Goal: Task Accomplishment & Management: Manage account settings

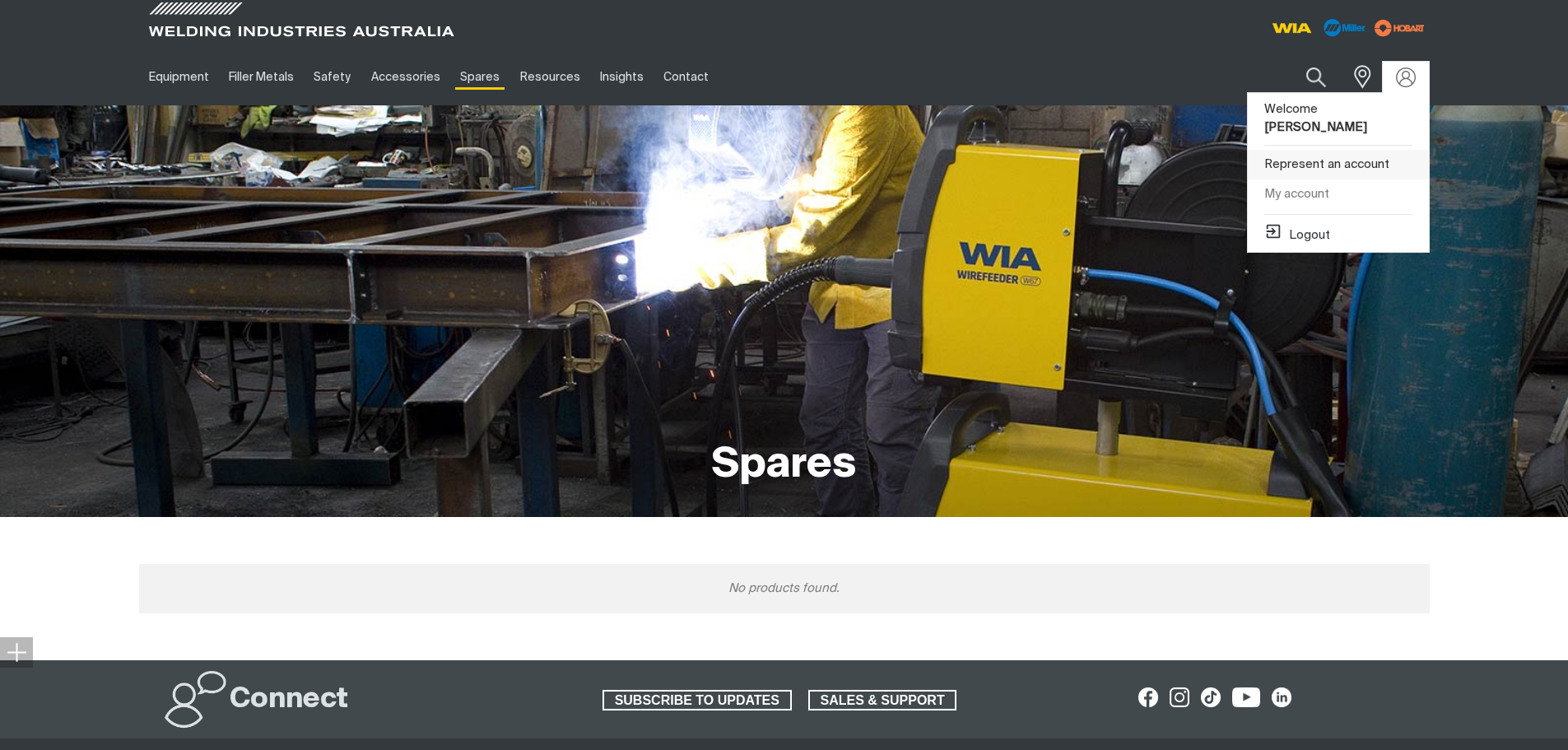
click at [1342, 149] on link "Represent an account" at bounding box center [1338, 164] width 181 height 31
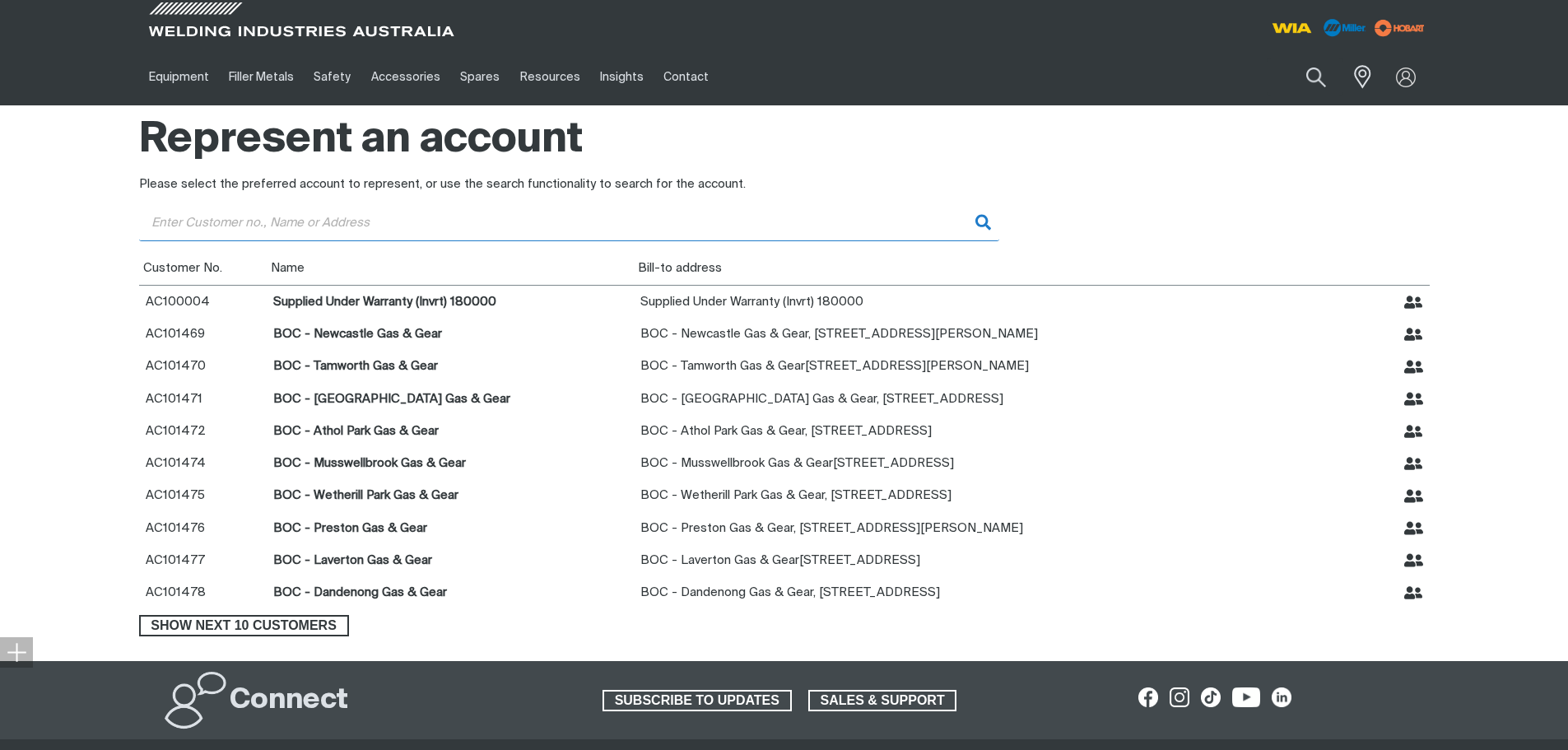
click at [437, 215] on input "Customer" at bounding box center [569, 222] width 860 height 37
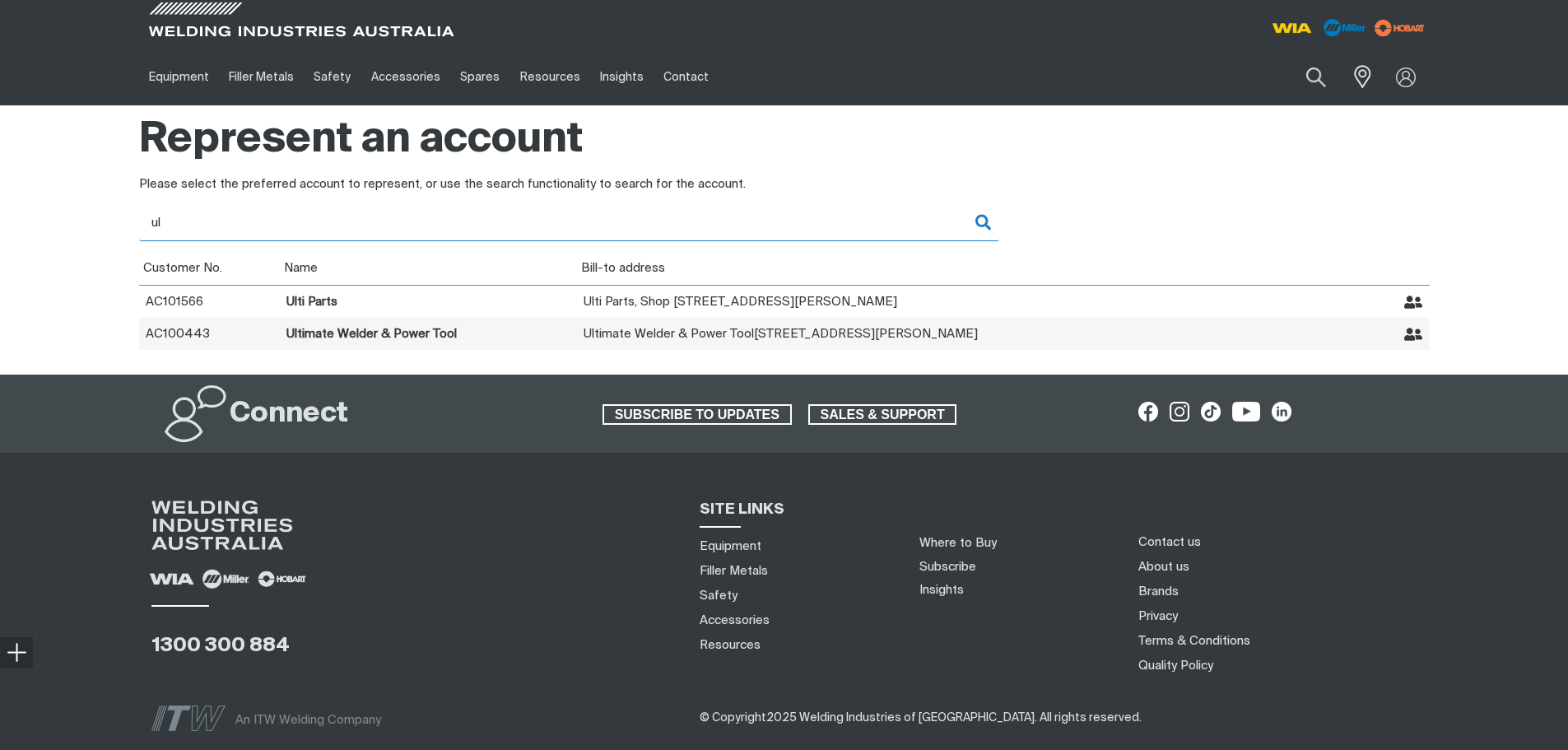
type input "ul"
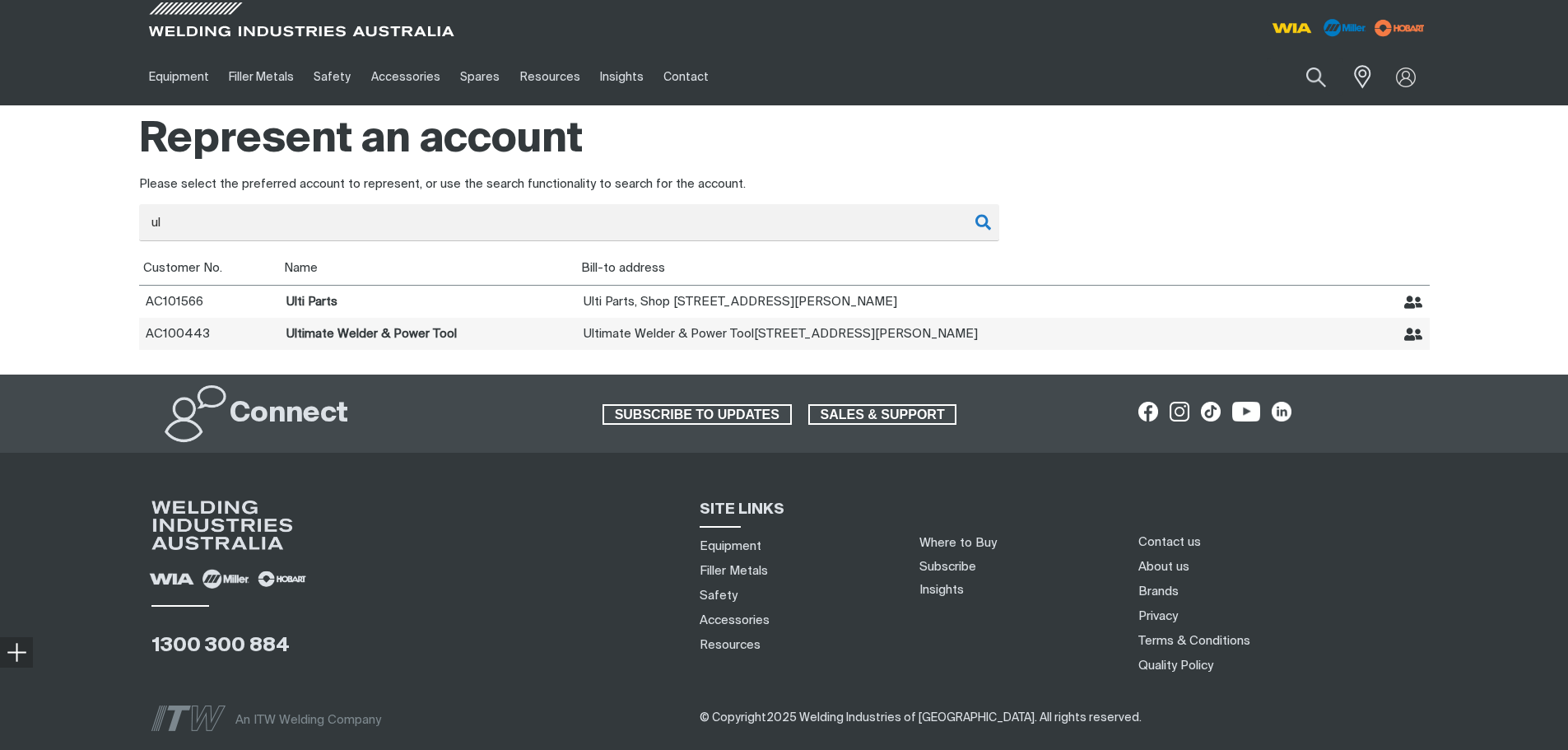
click at [441, 332] on td "Ultimate Welder & Power Tool" at bounding box center [428, 334] width 297 height 32
click at [1415, 343] on icon "Represent Ultimate Welder & Power Tool" at bounding box center [1413, 335] width 19 height 19
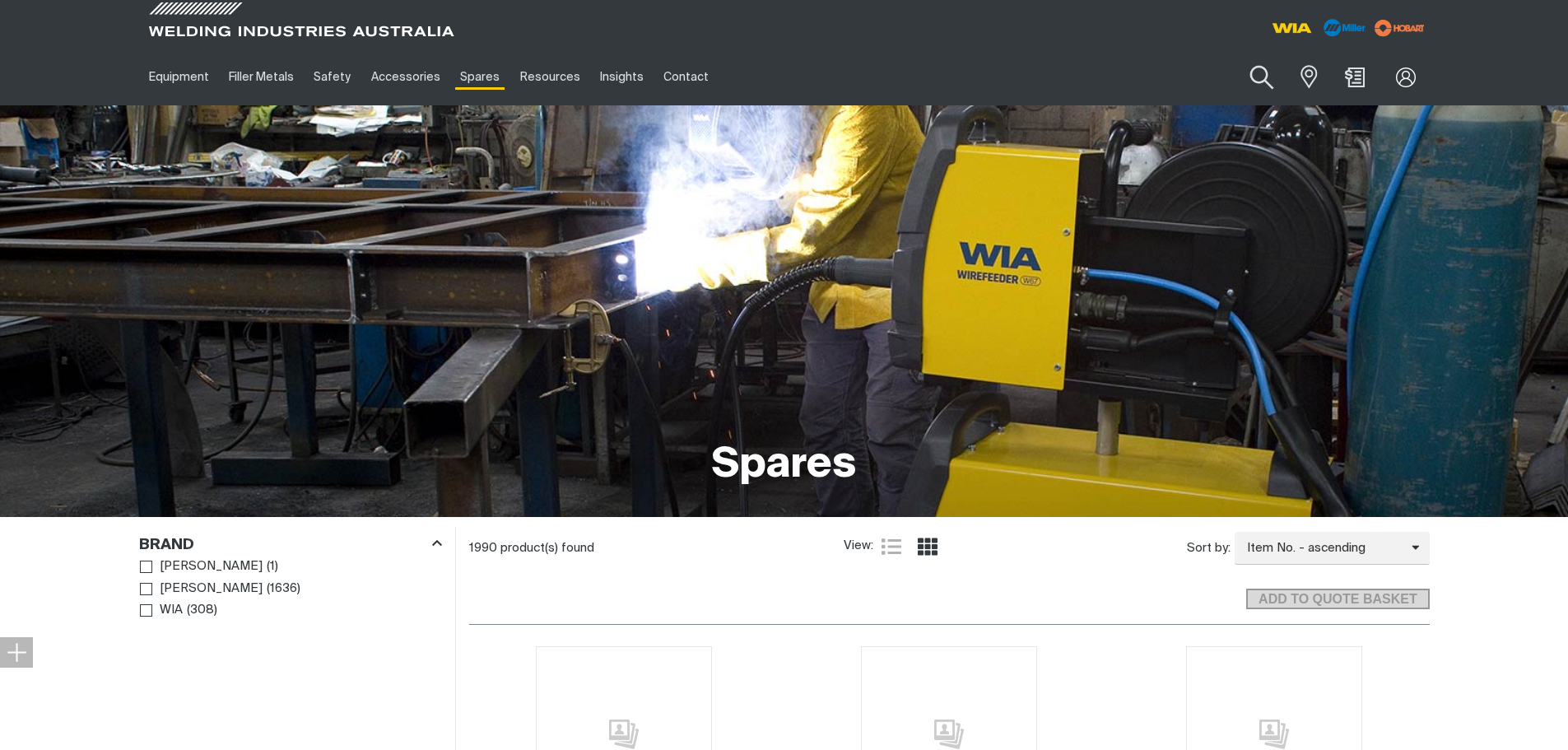
click at [1263, 78] on button "Search products" at bounding box center [1261, 78] width 67 height 47
click at [1218, 69] on input "Search" at bounding box center [1162, 77] width 254 height 37
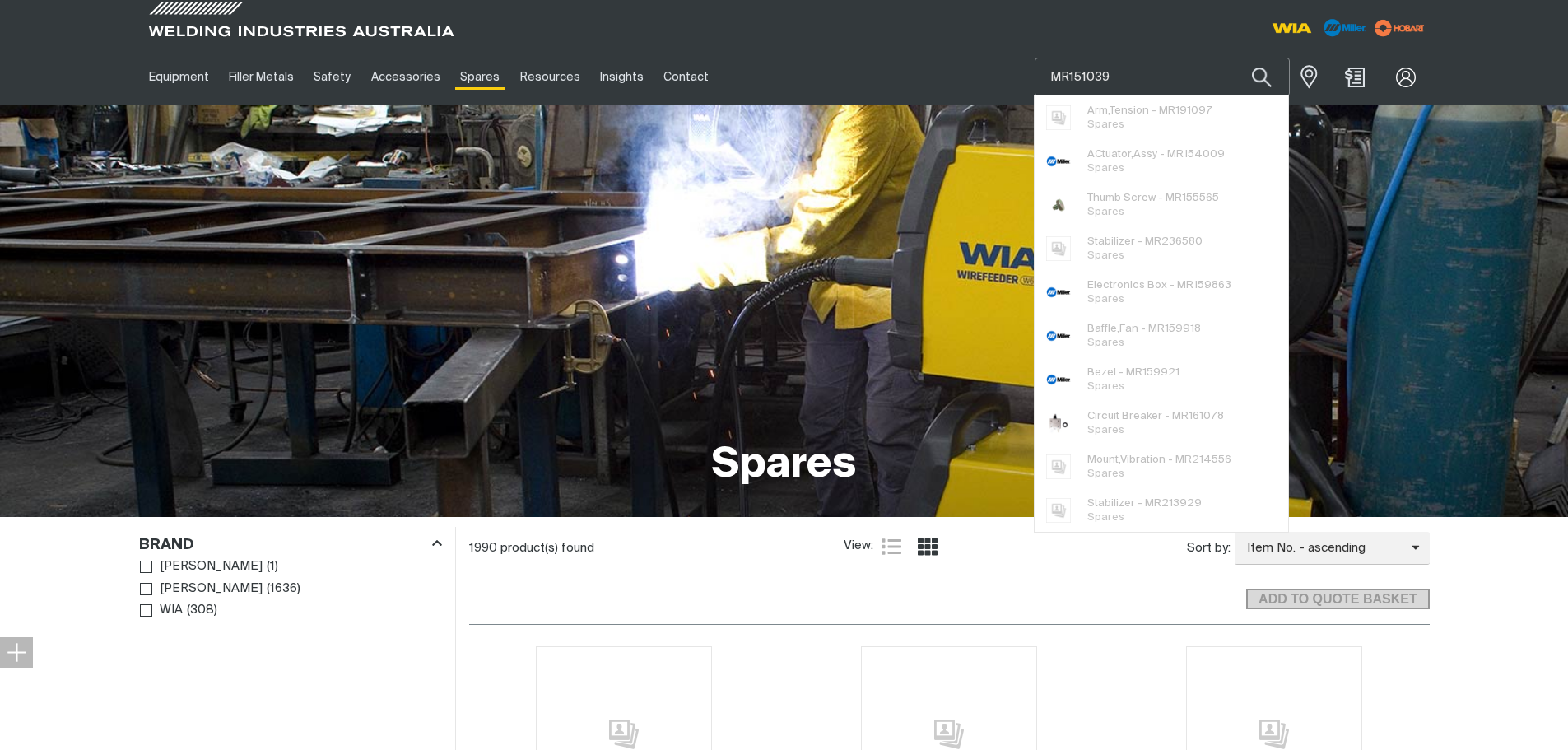
type input "MR151039"
click at [1233, 58] on button "Search products" at bounding box center [1261, 77] width 56 height 39
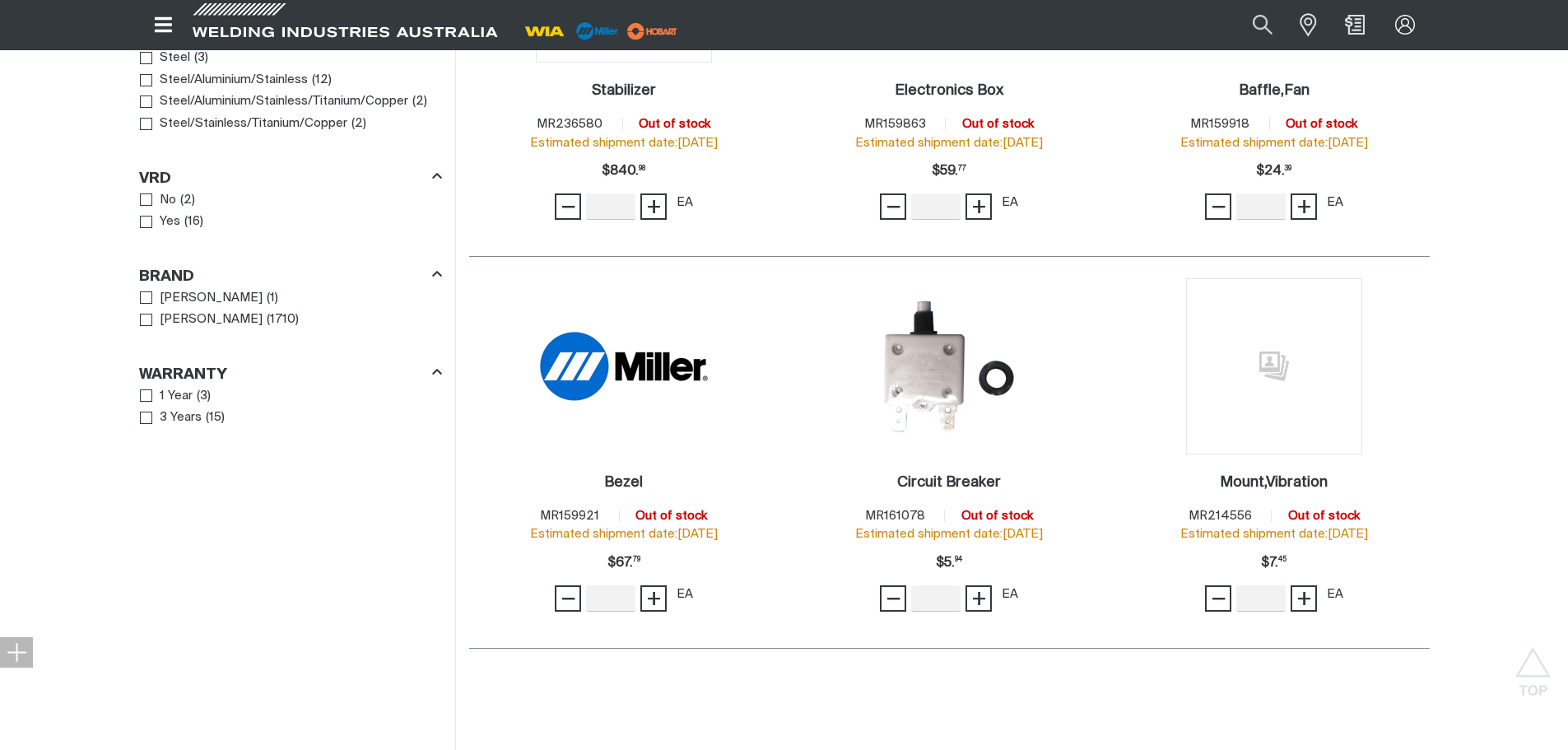
scroll to position [905, 0]
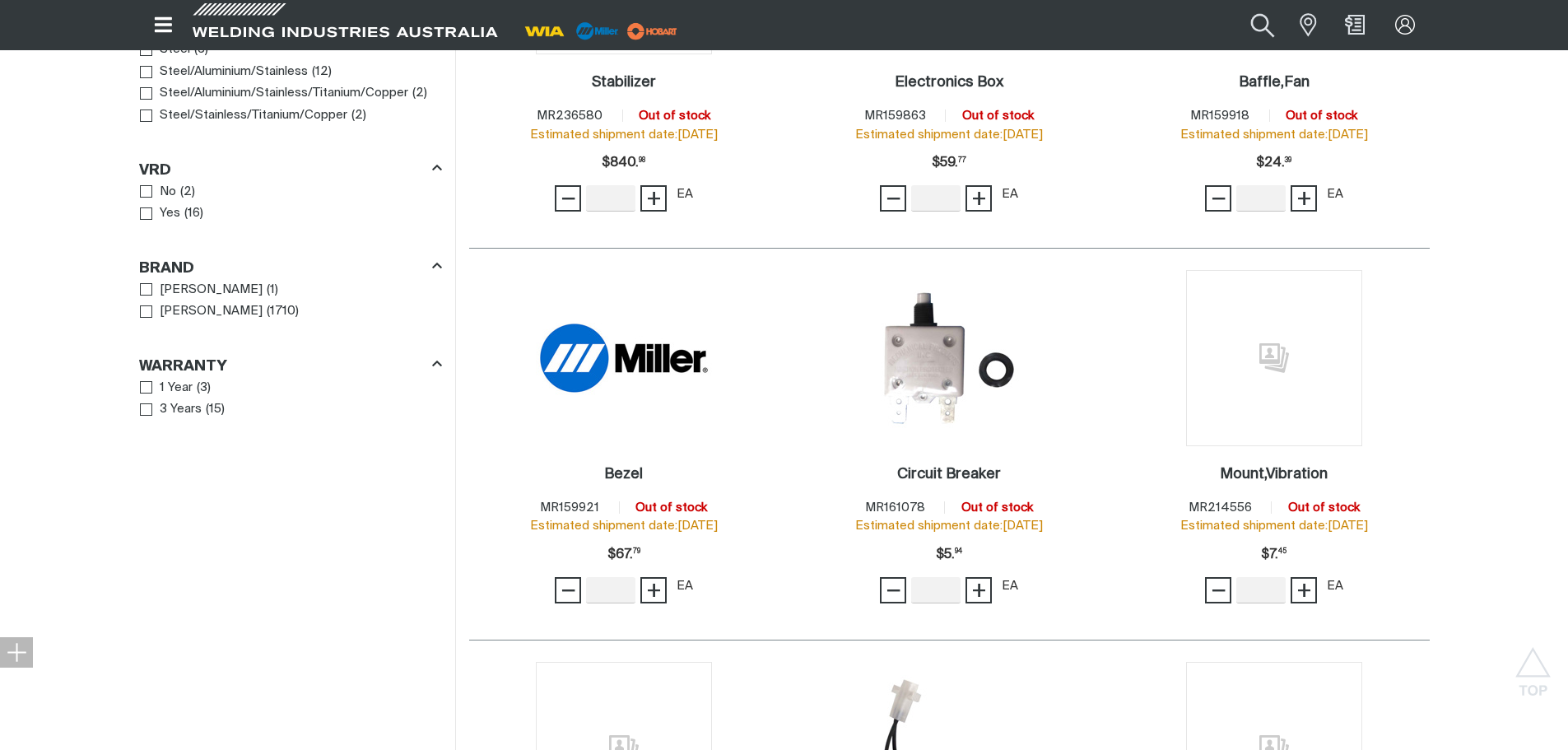
click at [1266, 26] on button "Search products" at bounding box center [1262, 24] width 67 height 45
click at [1148, 31] on input "MR151039" at bounding box center [1163, 25] width 254 height 36
drag, startPoint x: 1148, startPoint y: 31, endPoint x: 1042, endPoint y: 28, distance: 106.0
click at [1042, 28] on input "MR151039" at bounding box center [1163, 25] width 254 height 36
type input "MR204579"
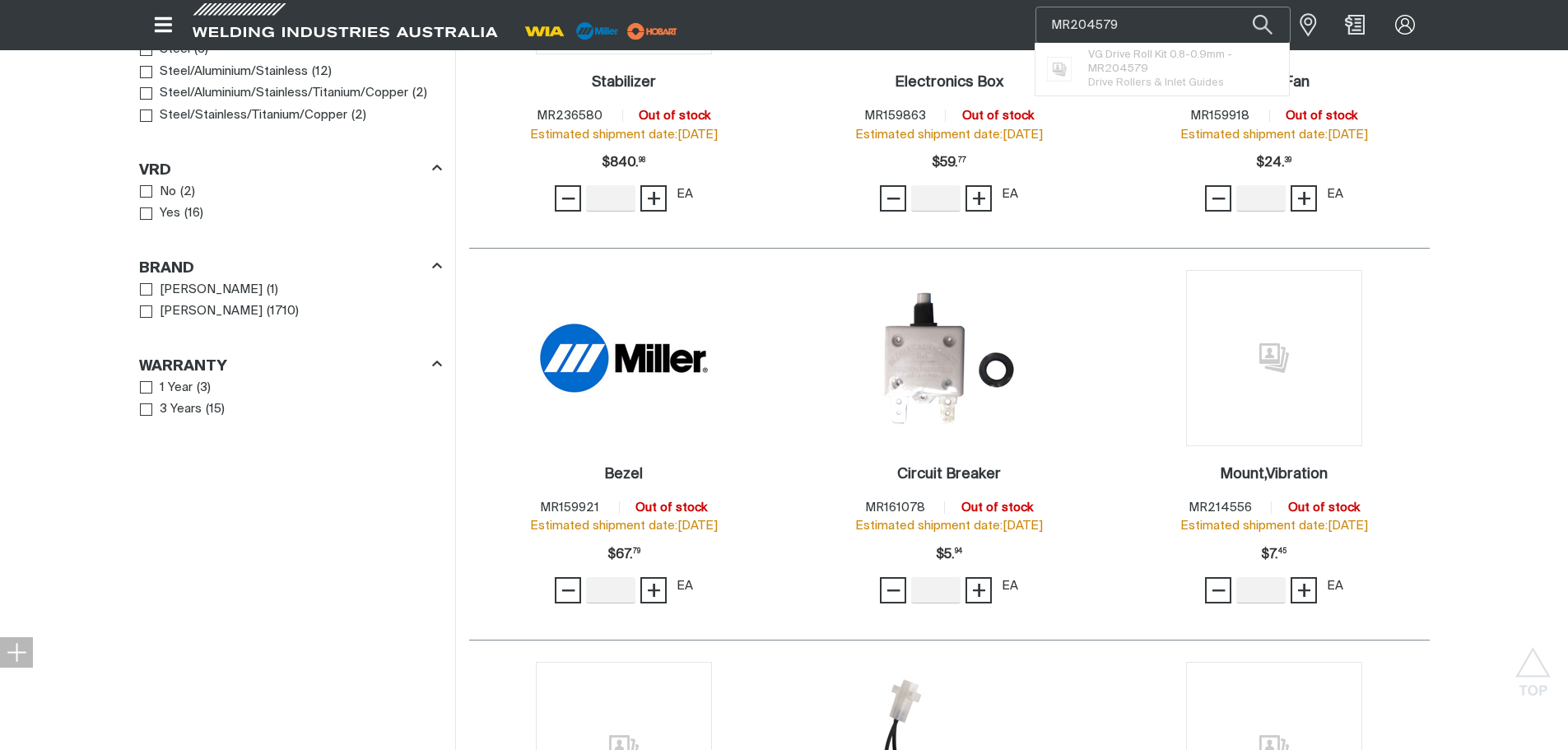
click at [1234, 7] on button "Search products" at bounding box center [1262, 25] width 56 height 37
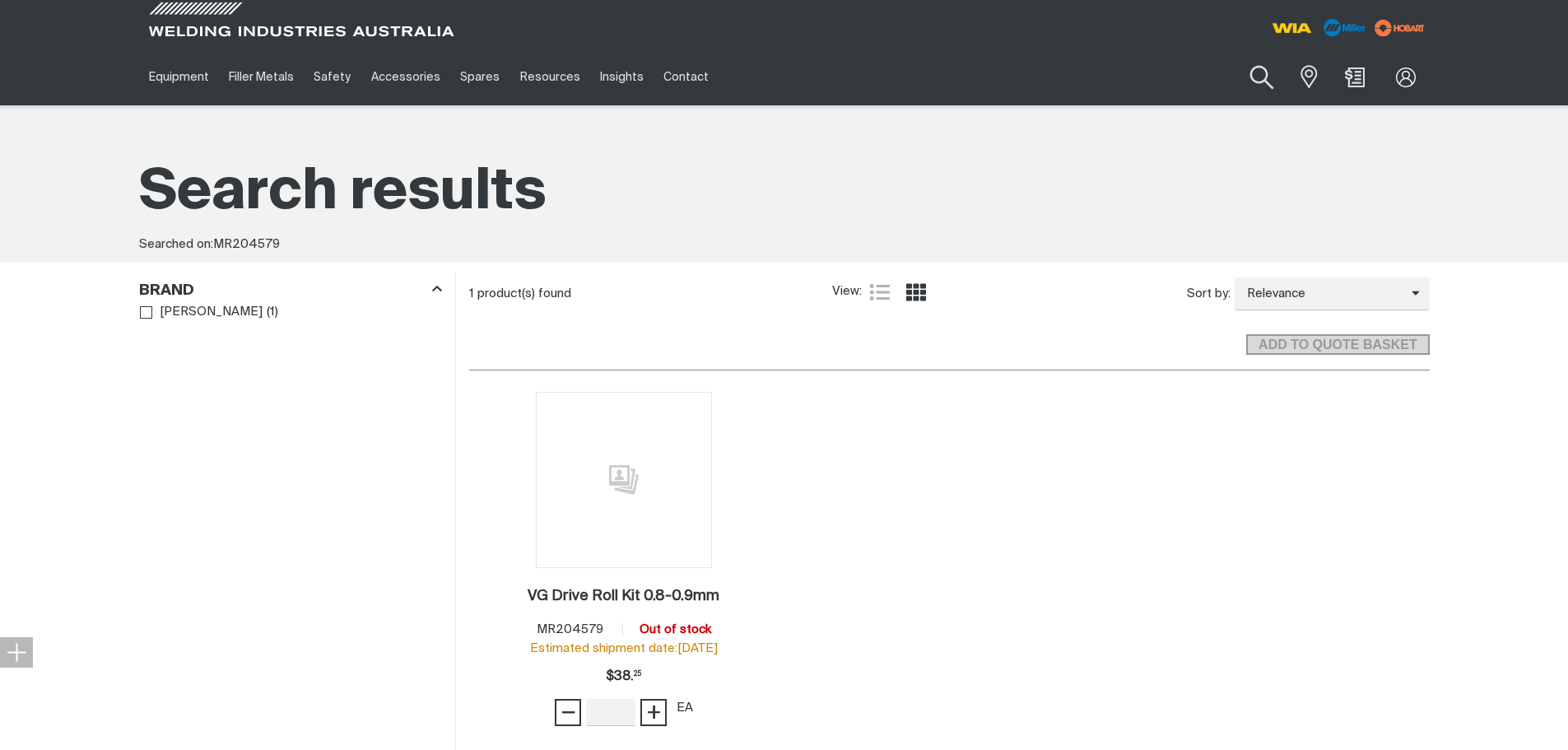
click at [1257, 69] on button "Search products" at bounding box center [1261, 78] width 67 height 47
click at [1124, 76] on input "MR204579" at bounding box center [1162, 77] width 254 height 37
drag, startPoint x: 1119, startPoint y: 78, endPoint x: 1092, endPoint y: 93, distance: 30.9
click at [1093, 83] on input "MR204579" at bounding box center [1162, 77] width 254 height 37
click at [1233, 58] on button "Search products" at bounding box center [1261, 77] width 56 height 39
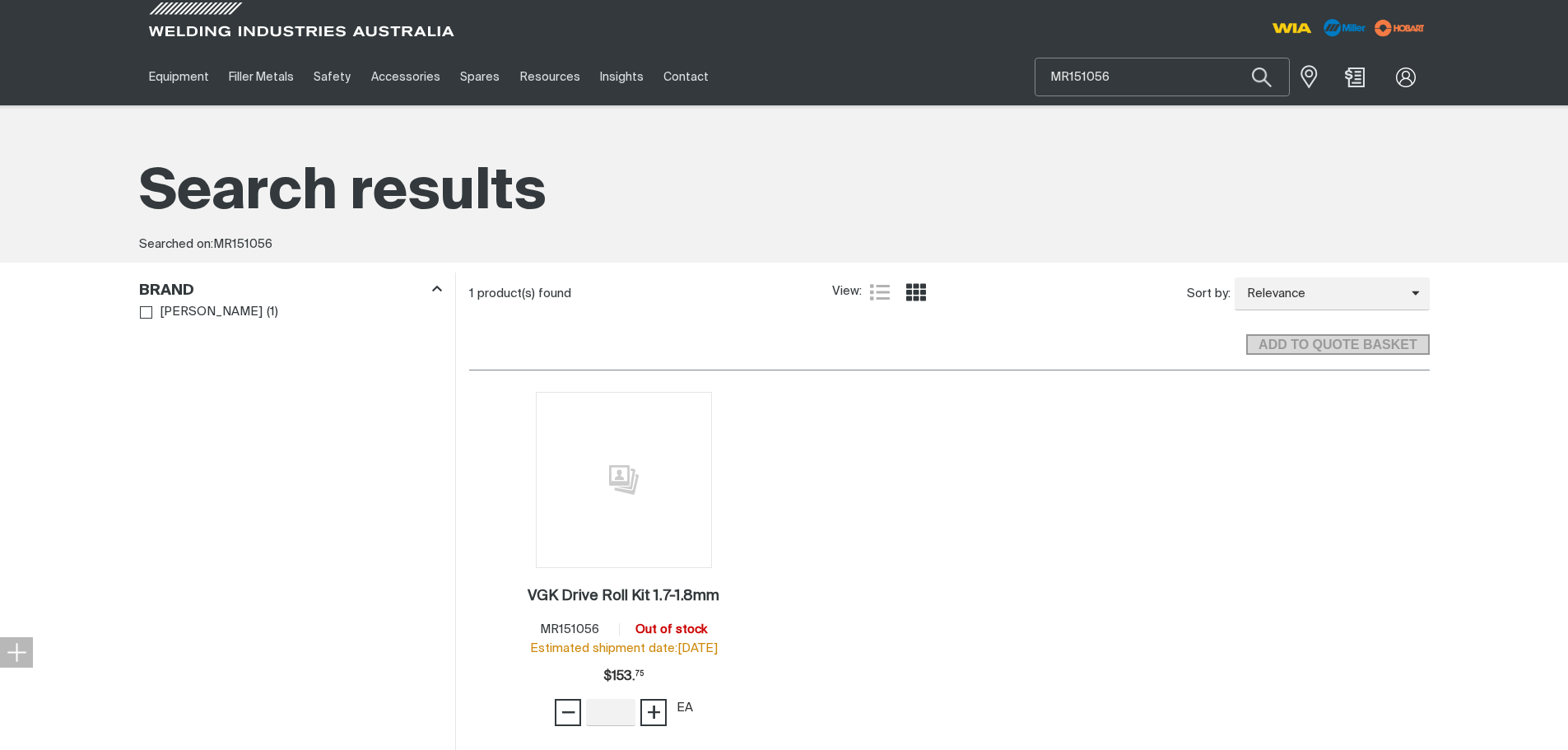
click at [1186, 79] on input "MR151056" at bounding box center [1162, 77] width 254 height 37
drag, startPoint x: 1181, startPoint y: 77, endPoint x: 1039, endPoint y: 78, distance: 142.0
click at [1039, 76] on input "MR151056" at bounding box center [1162, 77] width 254 height 37
type input "MR244293"
click at [1233, 58] on button "Search products" at bounding box center [1261, 77] width 56 height 39
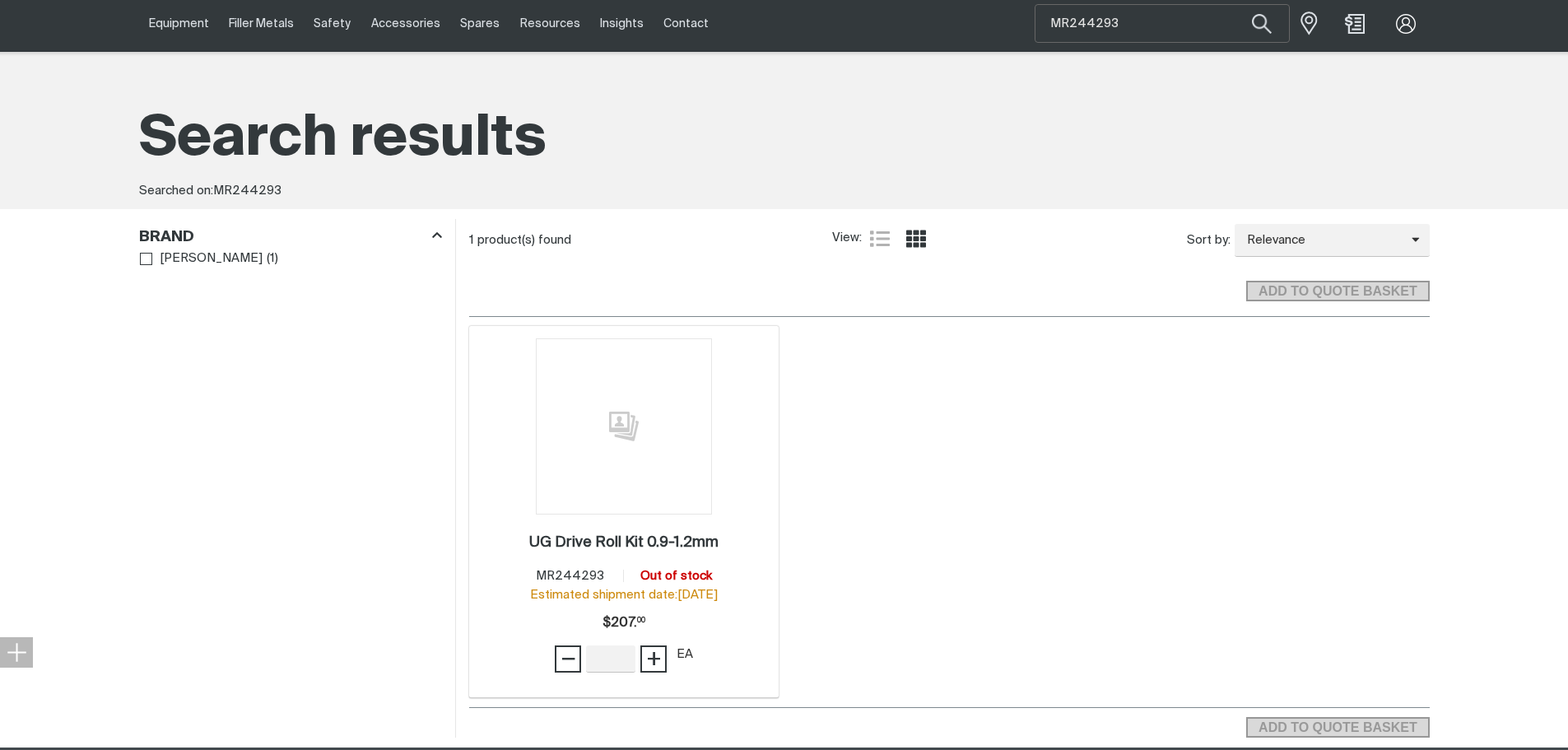
scroll to position [83, 0]
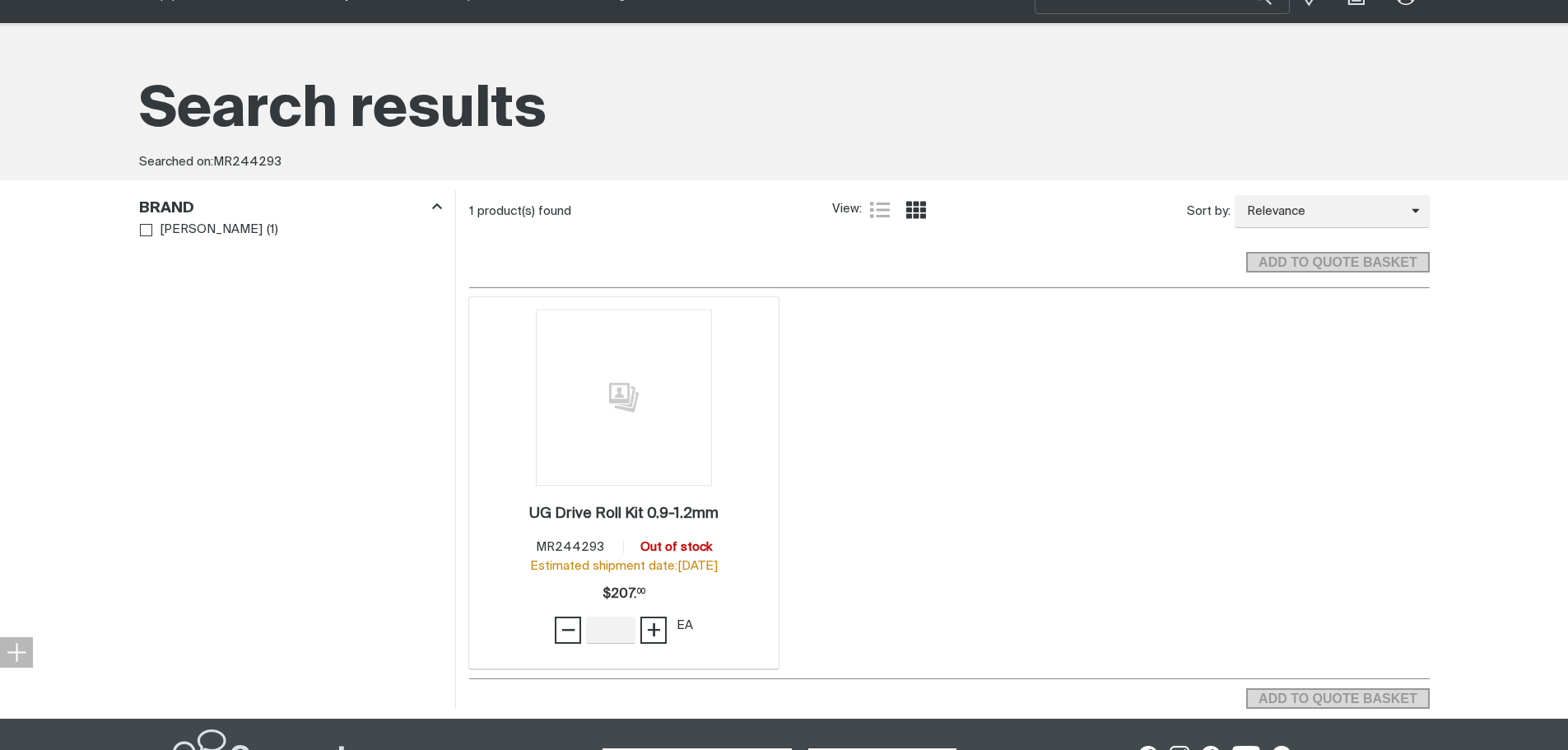
click at [658, 414] on img at bounding box center [623, 397] width 176 height 176
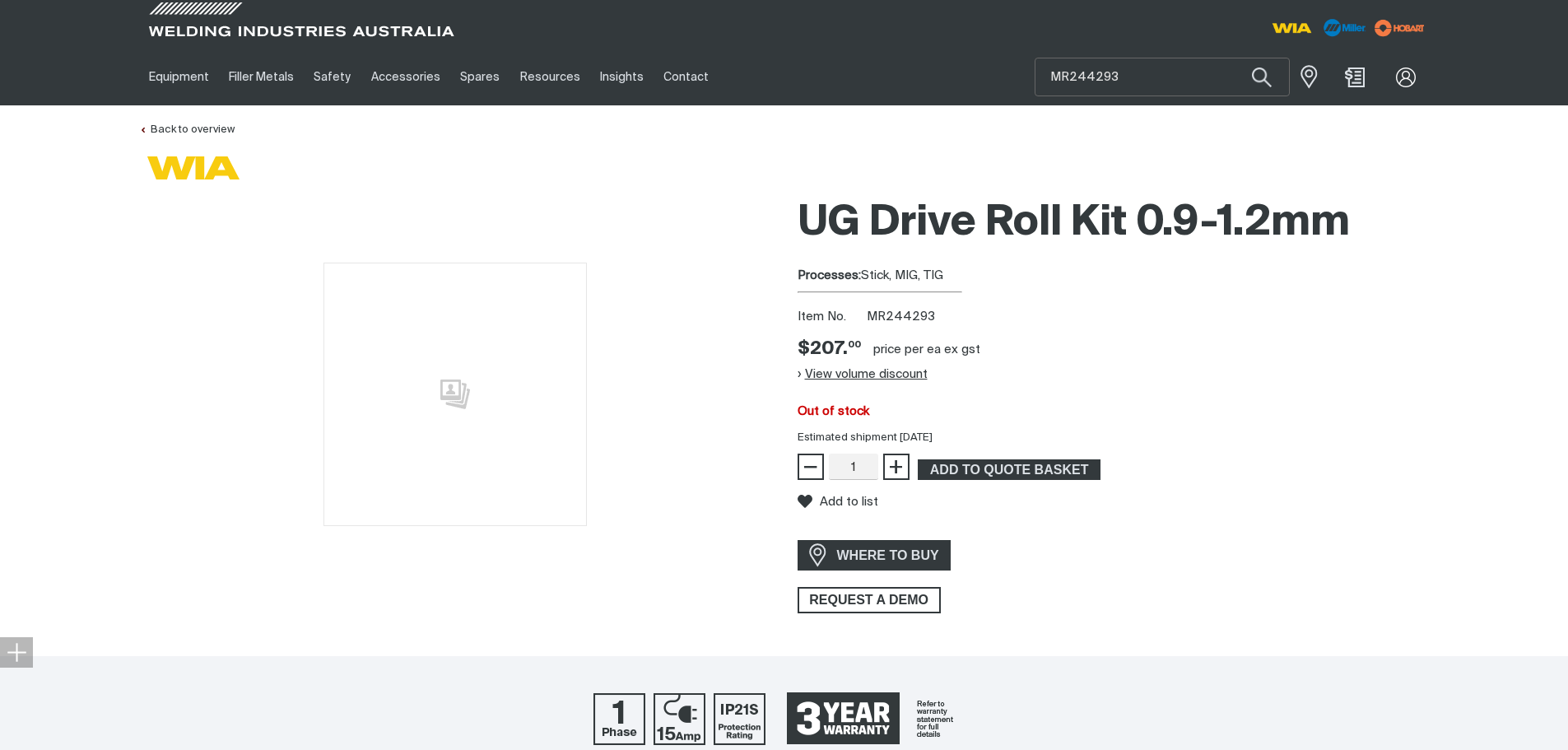
click at [811, 374] on button "View volume discount" at bounding box center [862, 375] width 130 height 26
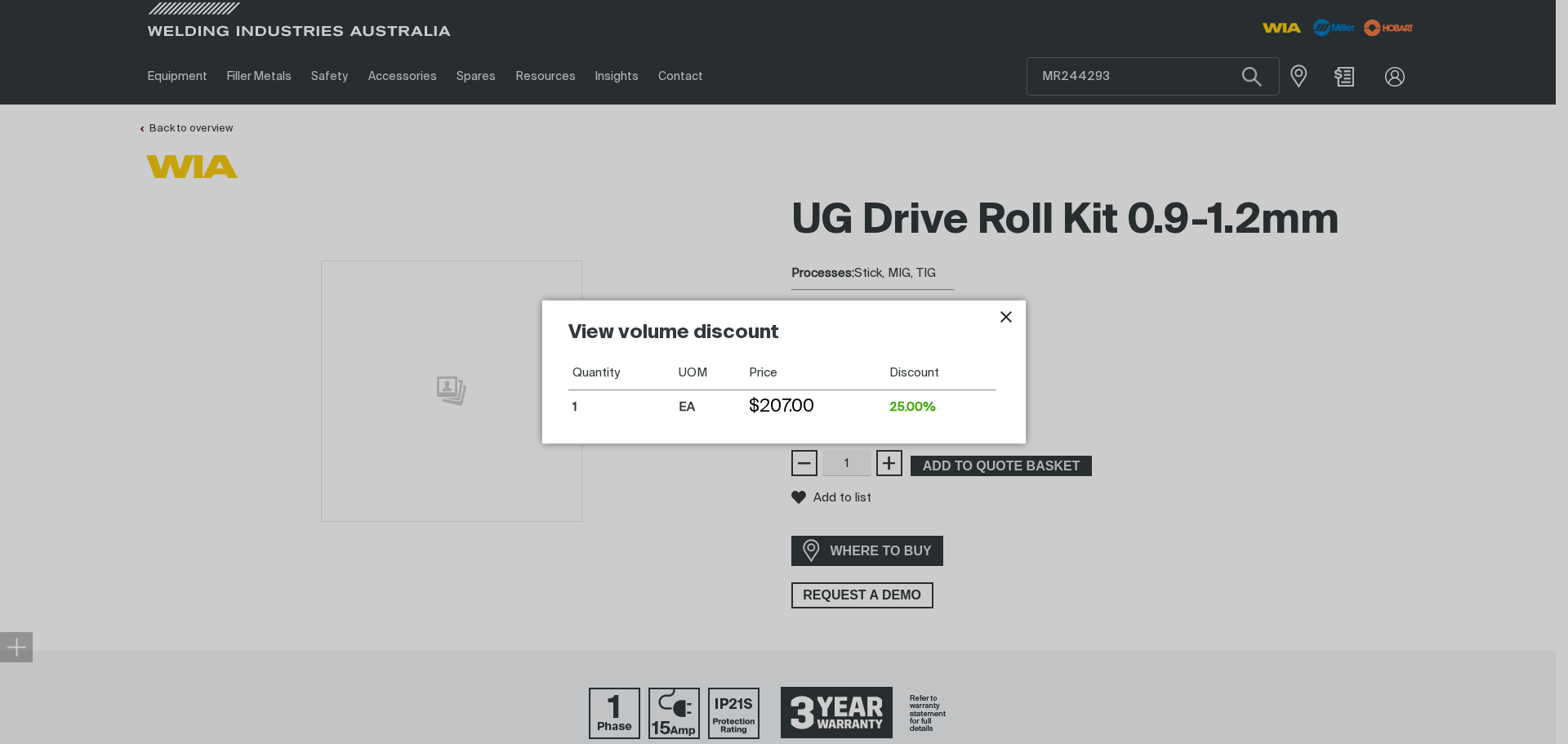
click at [1006, 314] on icon "Close pop-up overlay" at bounding box center [1007, 317] width 20 height 20
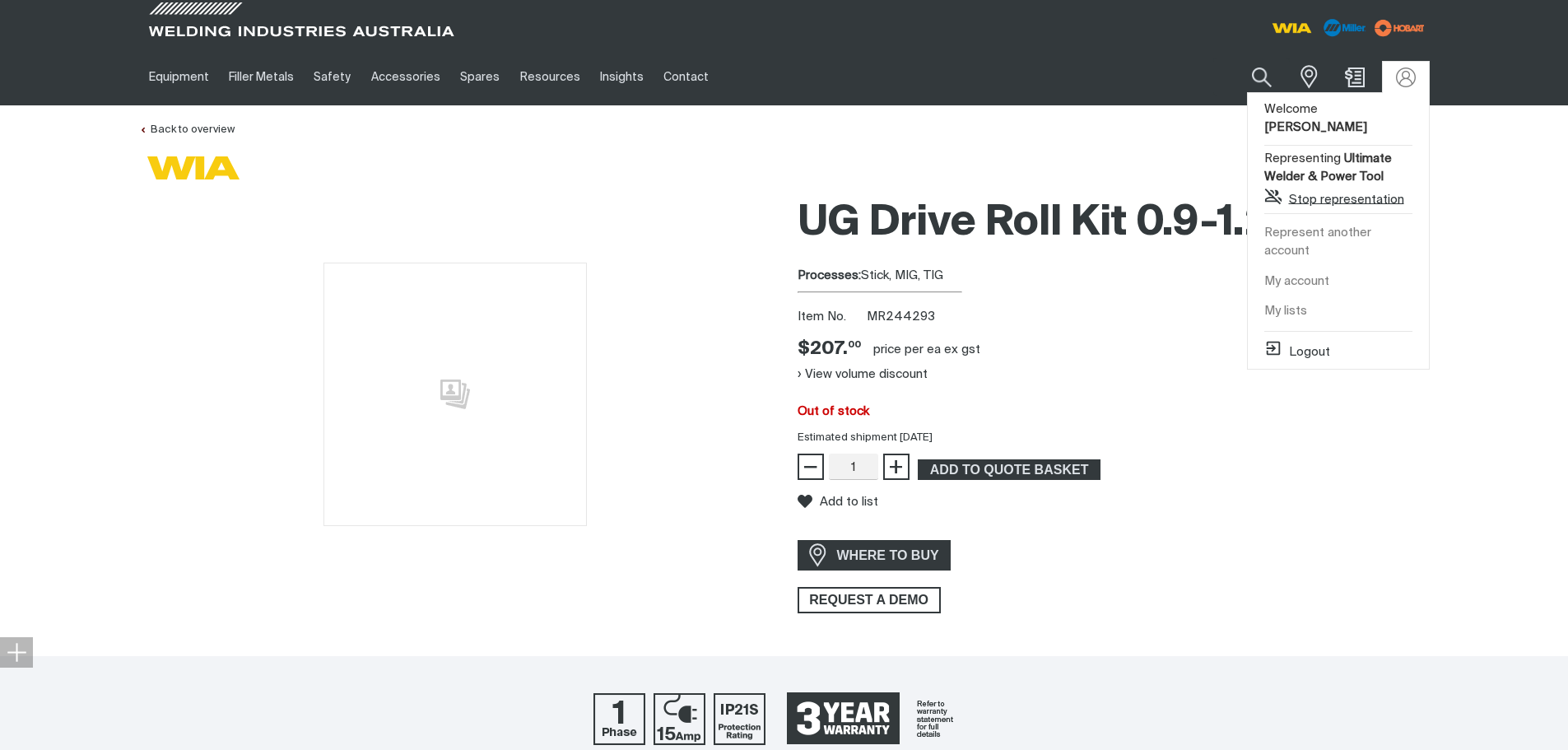
click at [1324, 187] on button "Stop representation" at bounding box center [1334, 197] width 140 height 20
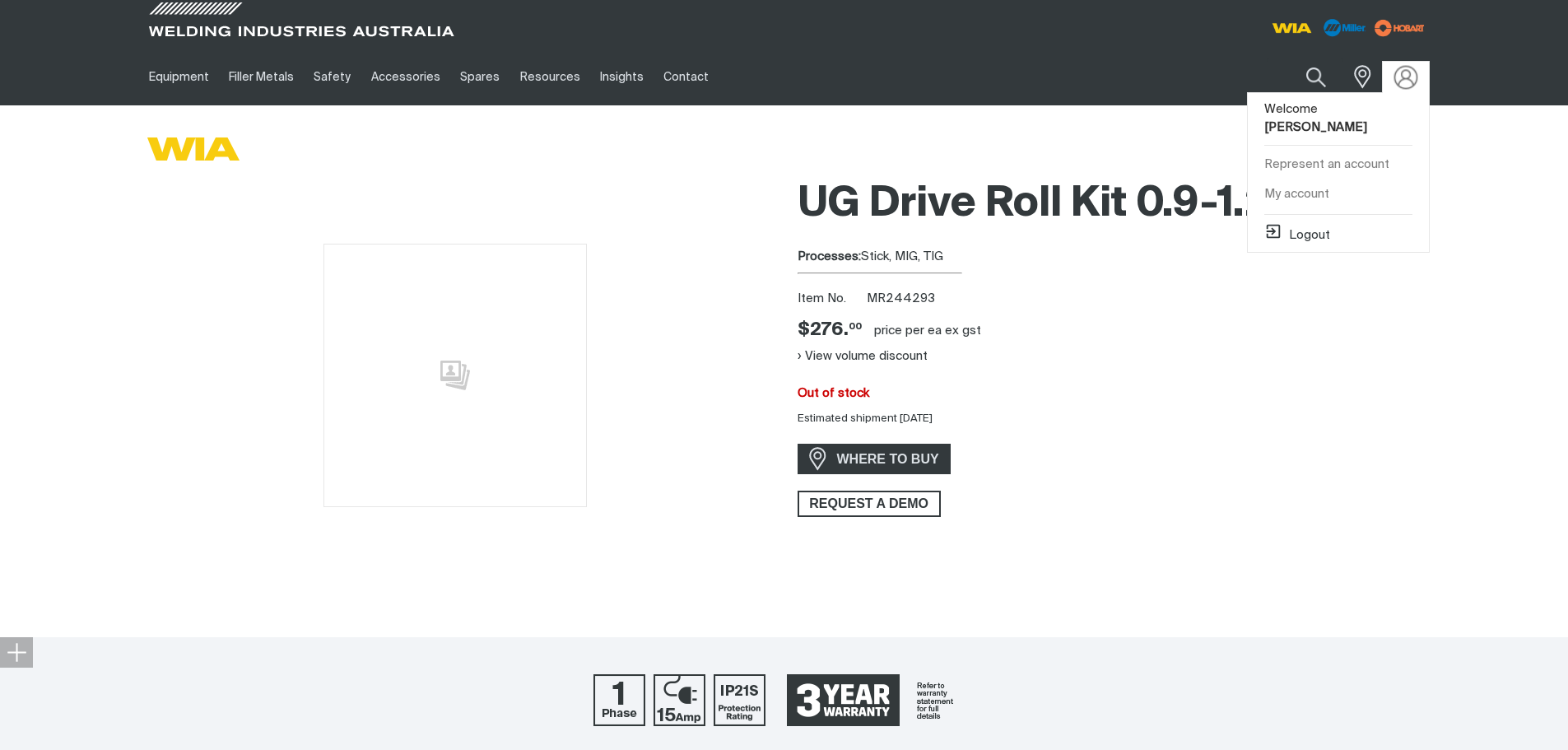
click at [1397, 72] on img at bounding box center [1406, 77] width 24 height 24
click at [1312, 149] on link "Represent an account" at bounding box center [1338, 164] width 181 height 31
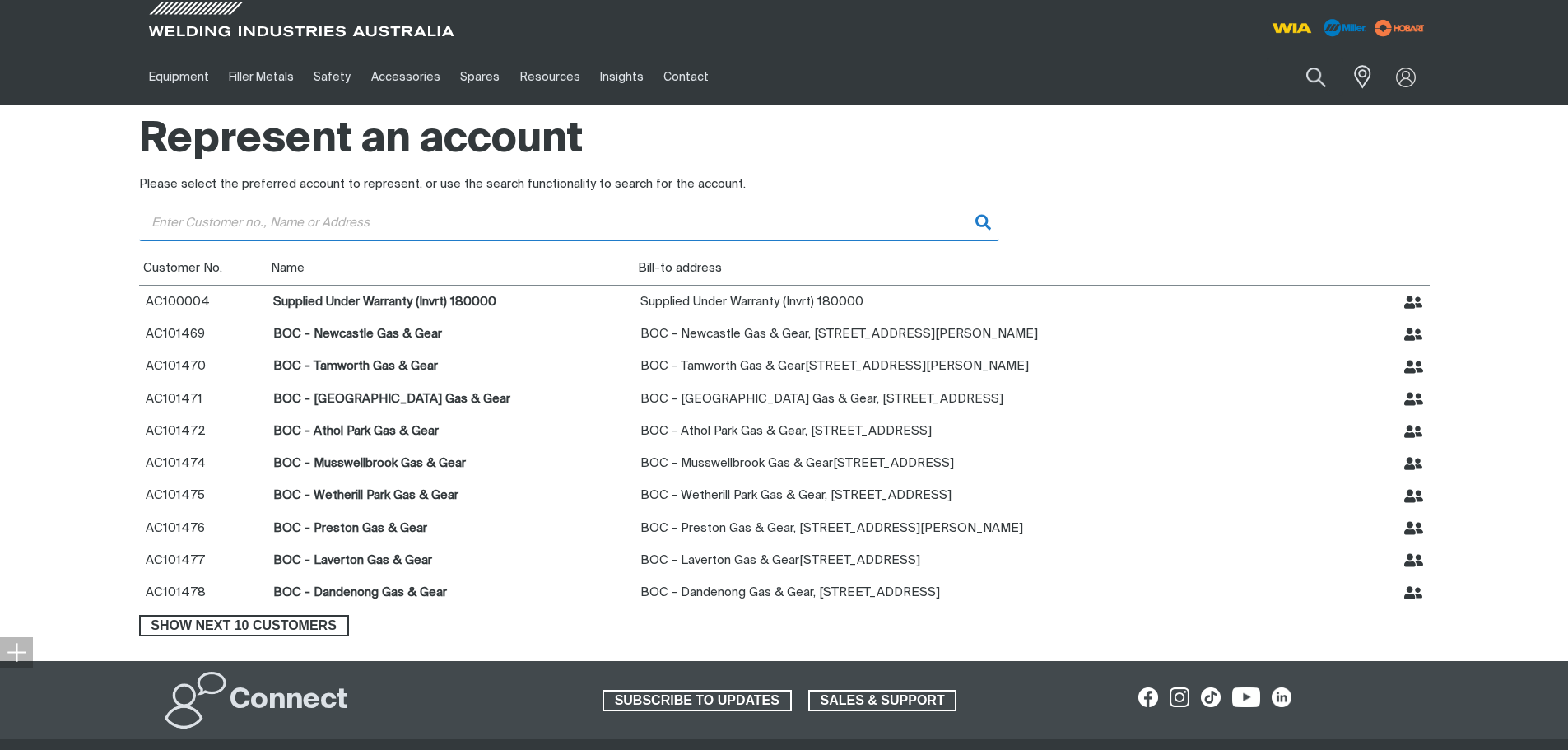
click at [345, 230] on input "Customer" at bounding box center [569, 222] width 860 height 37
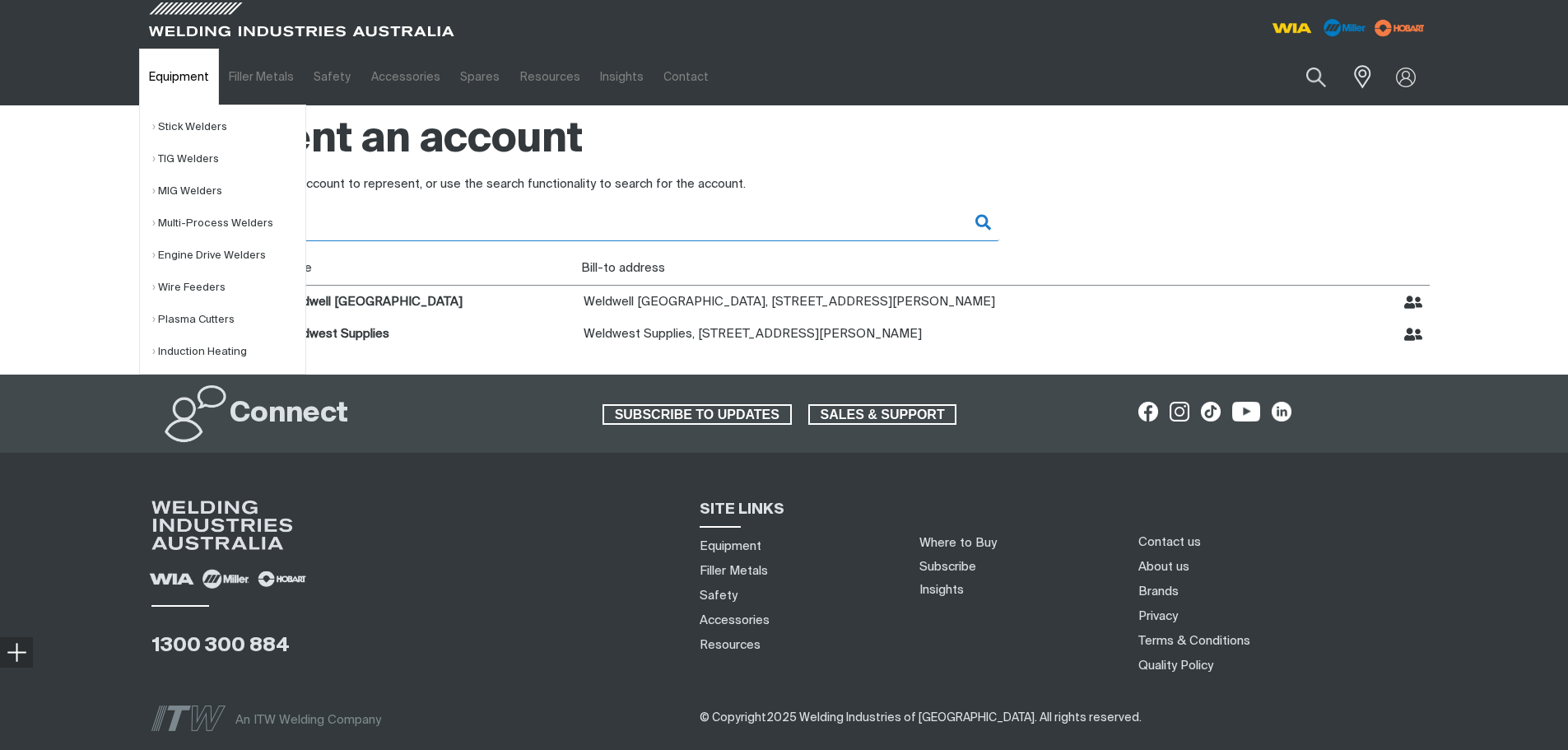
type input "weldwe"
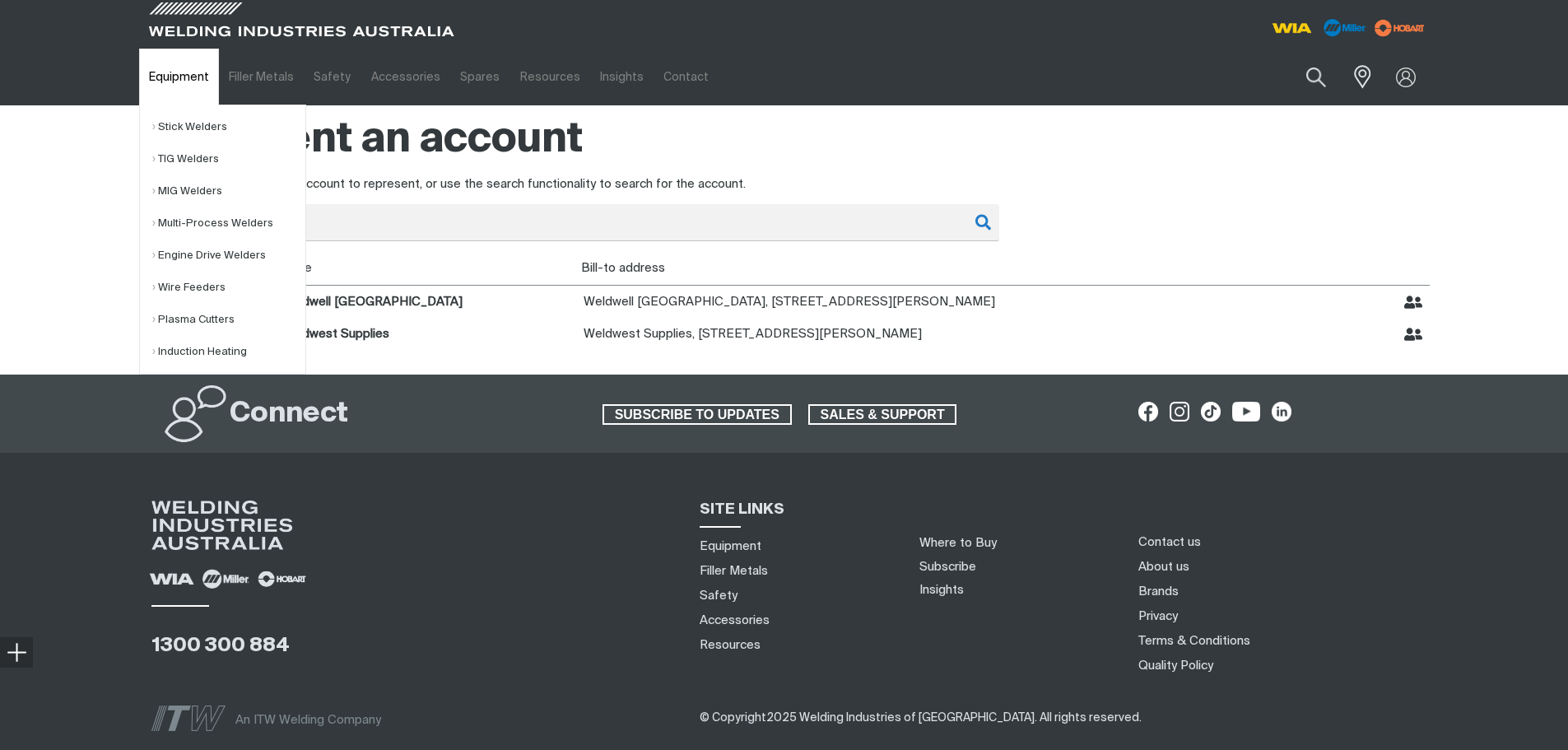
click at [171, 74] on link "Equipment" at bounding box center [179, 77] width 80 height 57
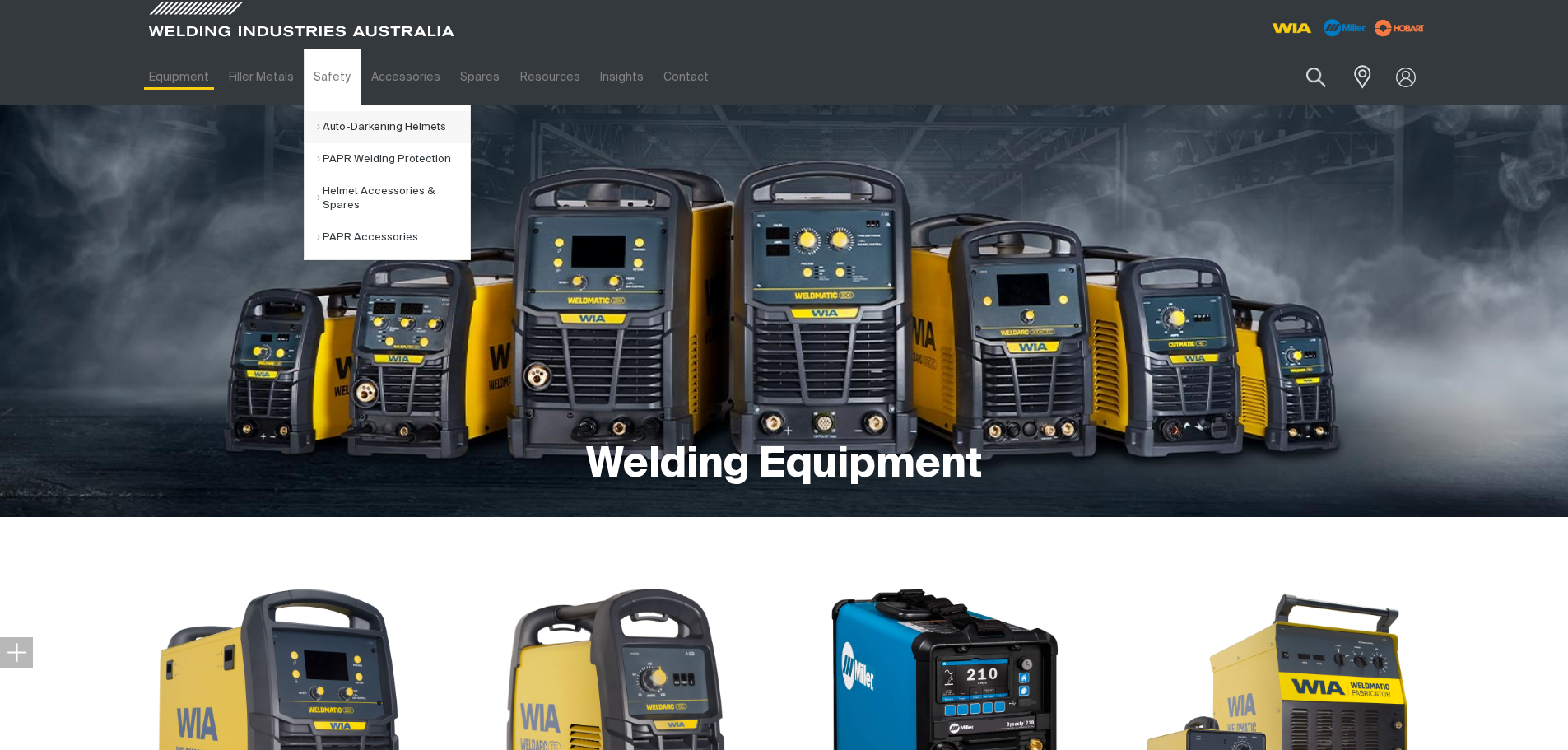
click at [349, 121] on link "Auto-Darkening Helmets" at bounding box center [393, 127] width 153 height 32
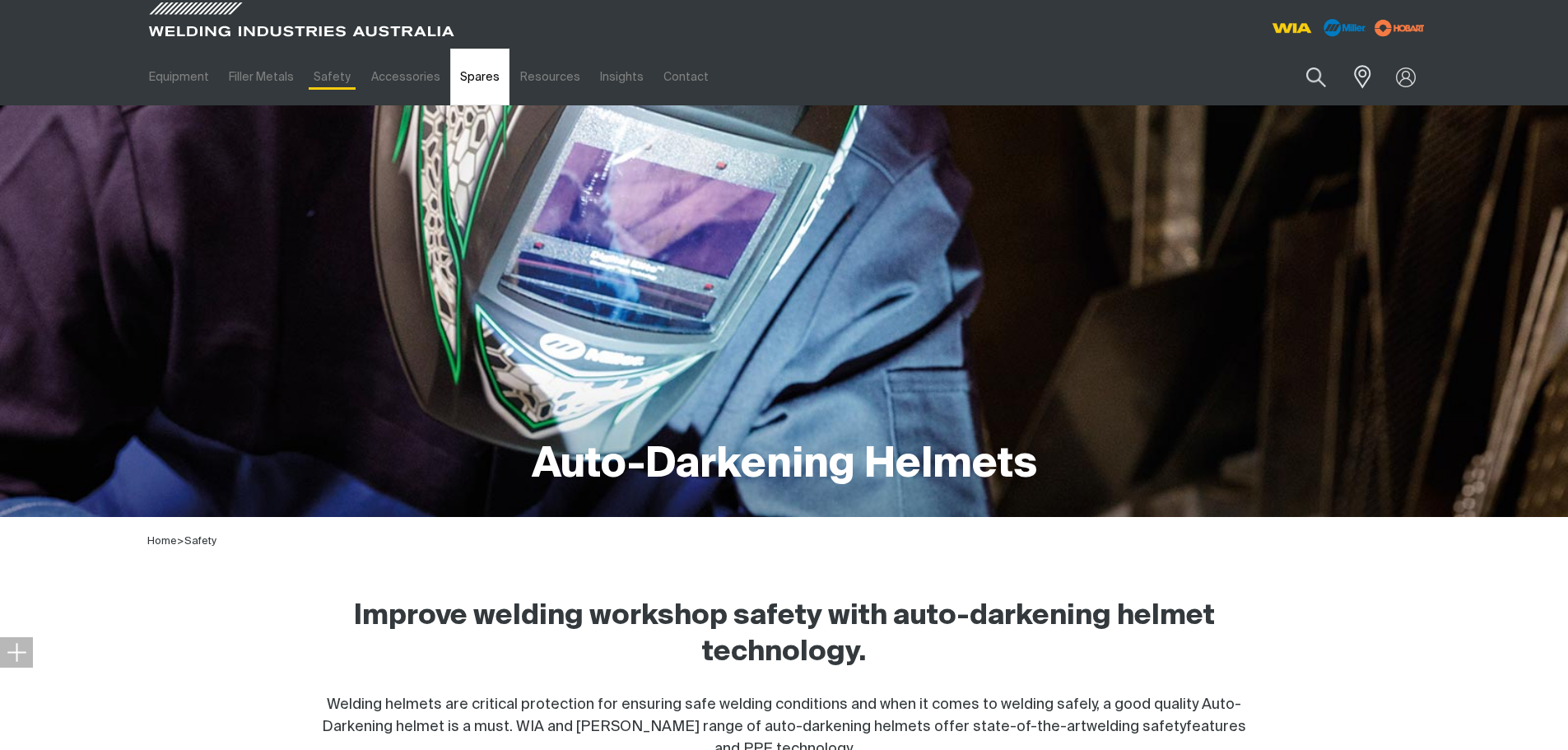
click at [465, 74] on link "Spares" at bounding box center [480, 77] width 60 height 57
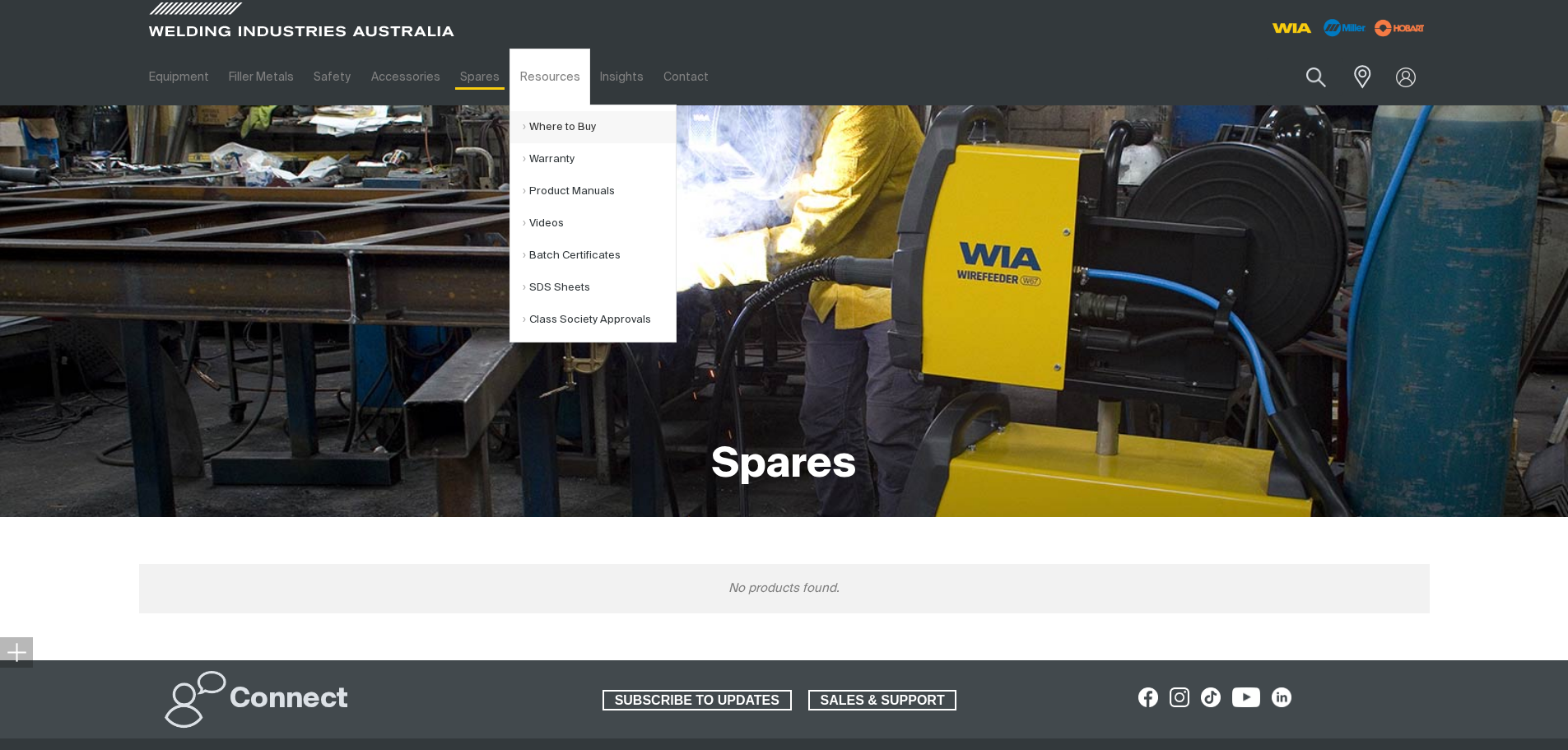
click at [553, 124] on link "Where to Buy" at bounding box center [599, 127] width 153 height 32
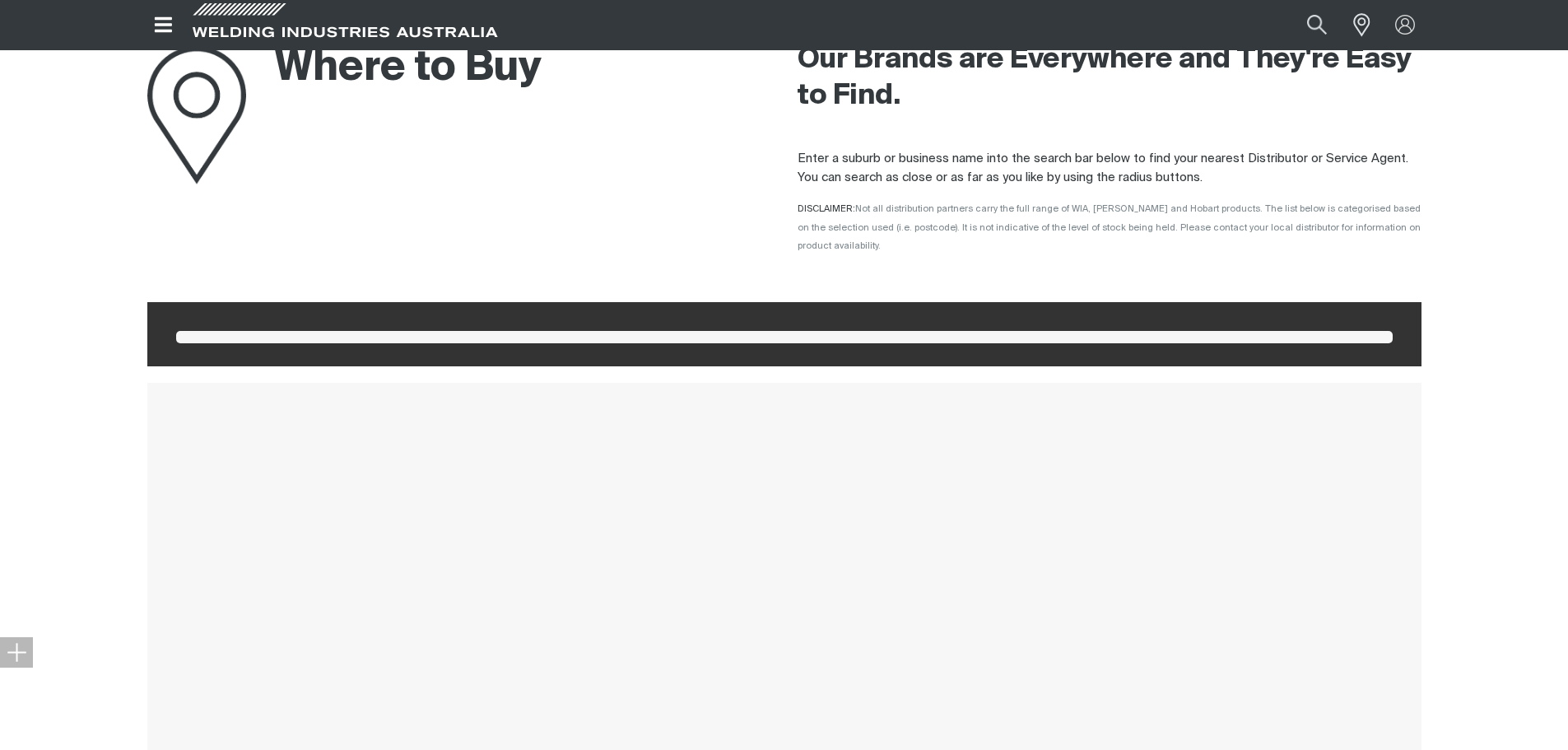
scroll to position [164, 0]
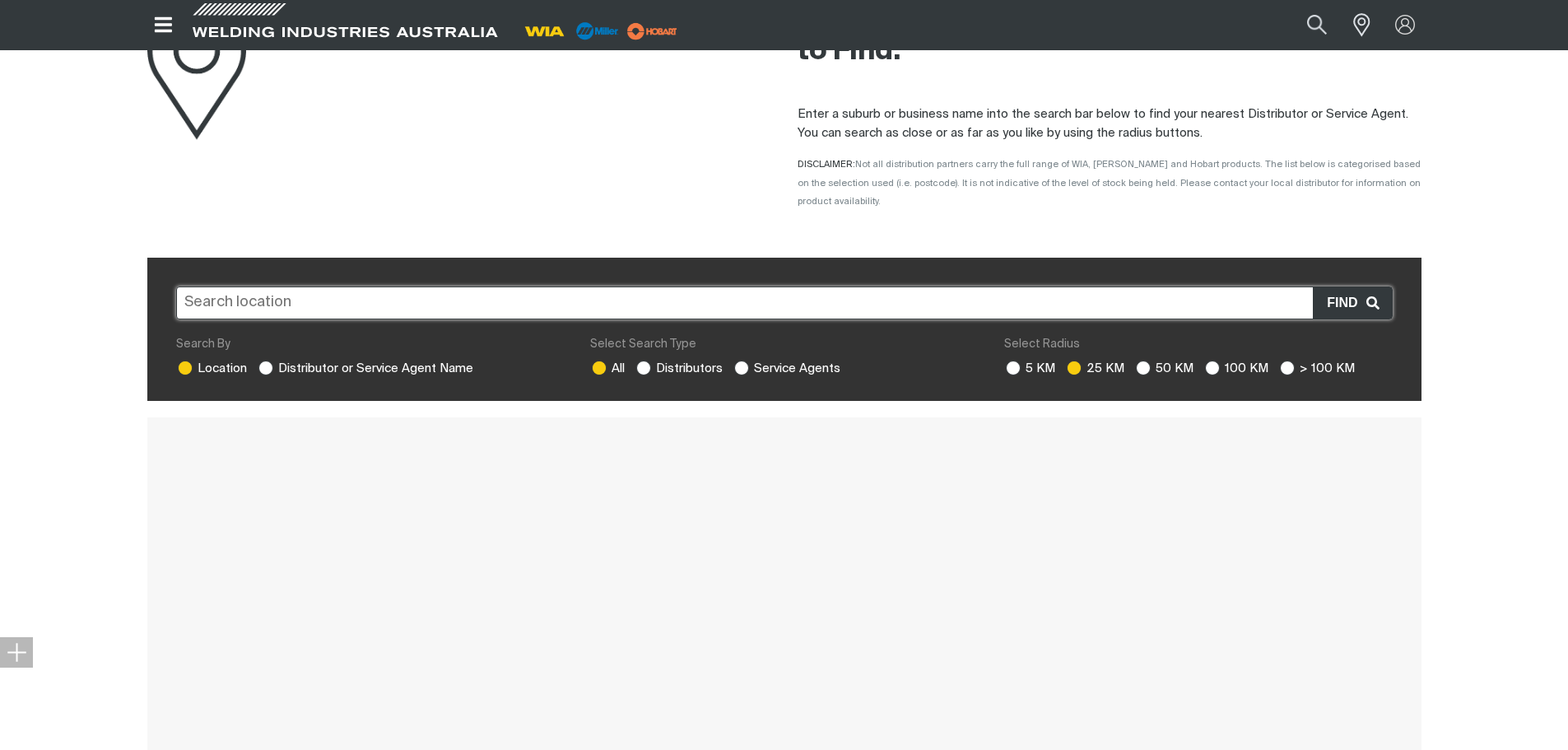
click at [775, 287] on input "text" at bounding box center [784, 303] width 1217 height 33
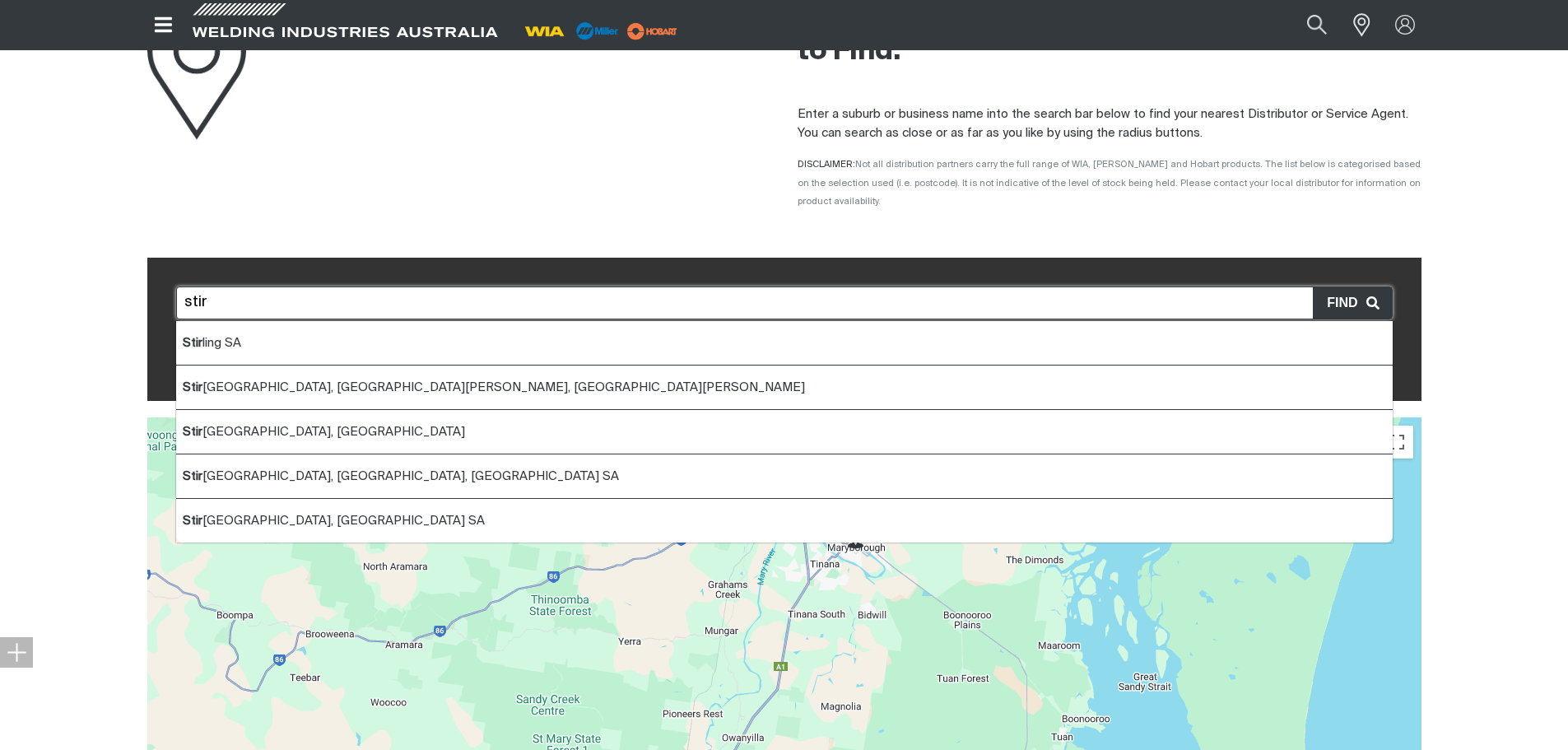
click at [231, 337] on span "Stir ling SA" at bounding box center [212, 343] width 59 height 12
type input "Stirling SA"
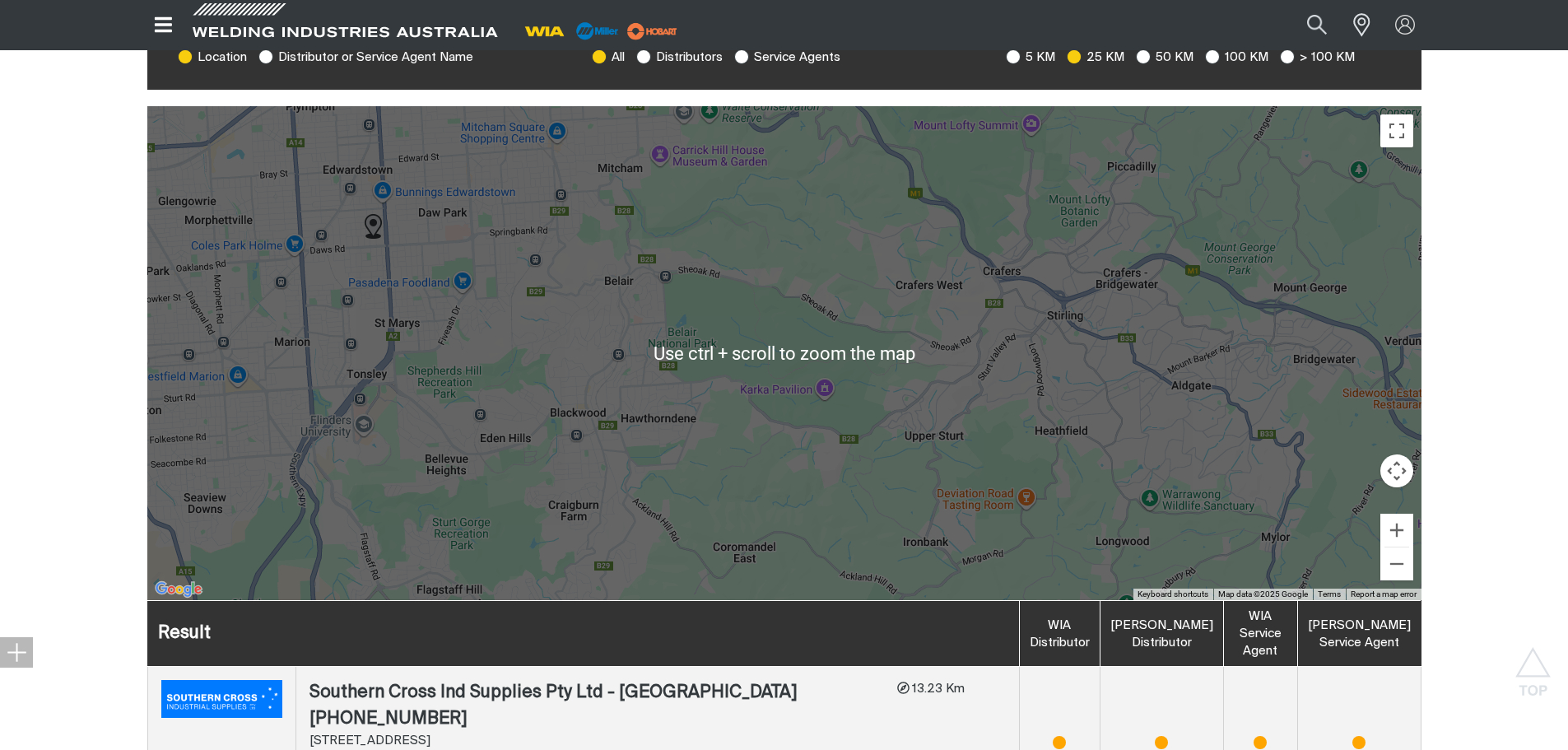
scroll to position [494, 0]
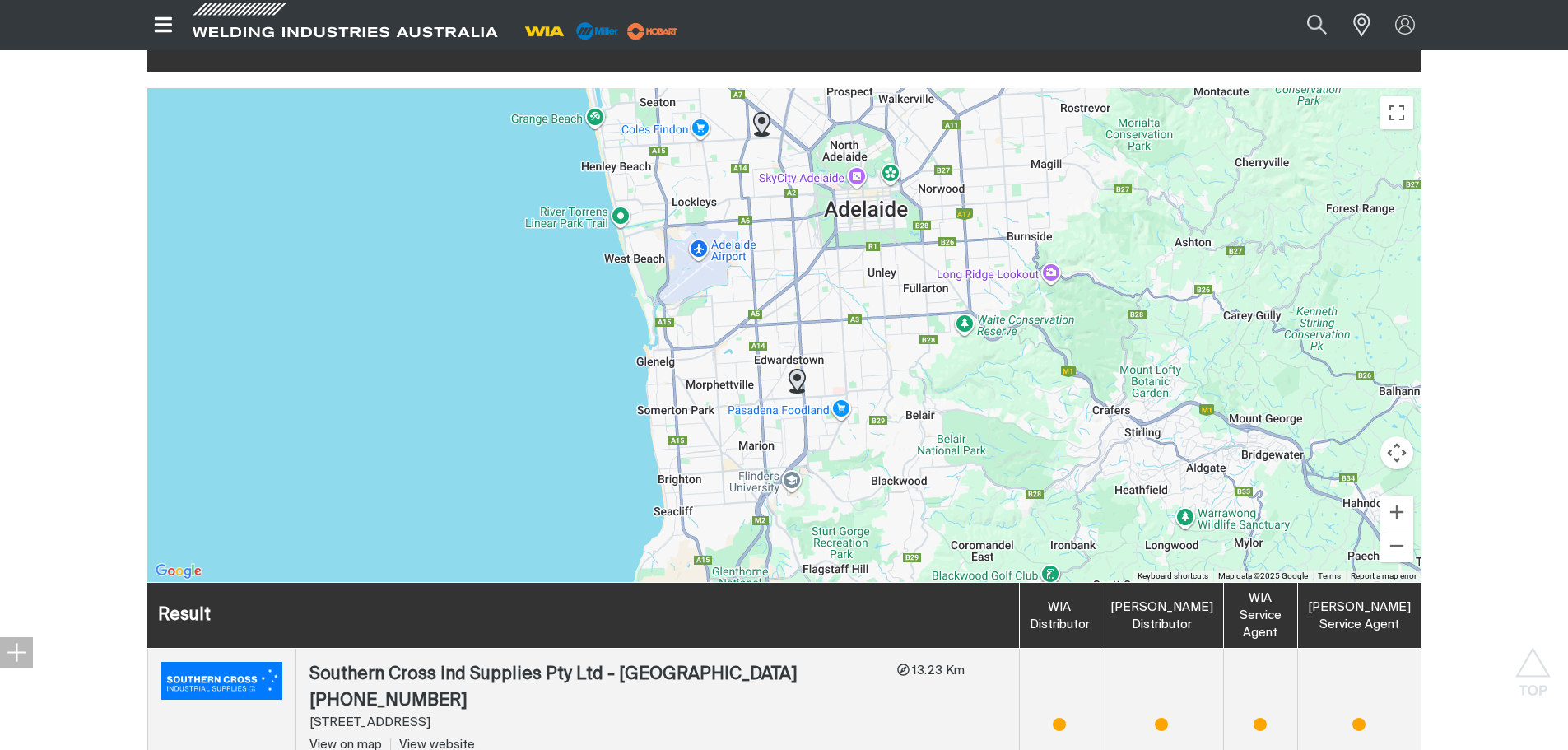
drag, startPoint x: 938, startPoint y: 371, endPoint x: 1040, endPoint y: 441, distance: 123.7
click at [1047, 441] on div "To navigate, press the arrow keys." at bounding box center [784, 335] width 1274 height 494
click at [794, 371] on img at bounding box center [795, 382] width 17 height 25
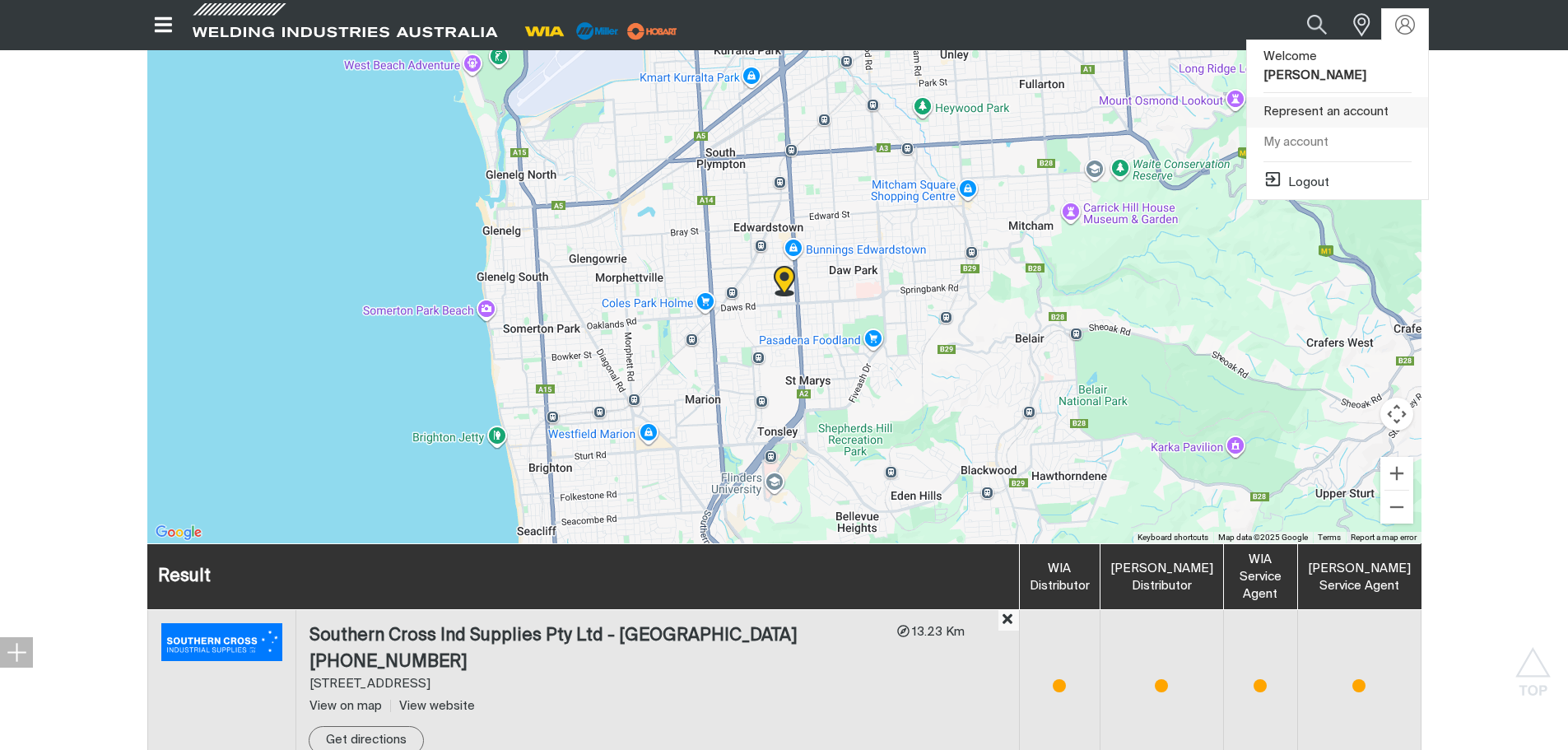
click at [1333, 98] on link "Represent an account" at bounding box center [1337, 113] width 181 height 31
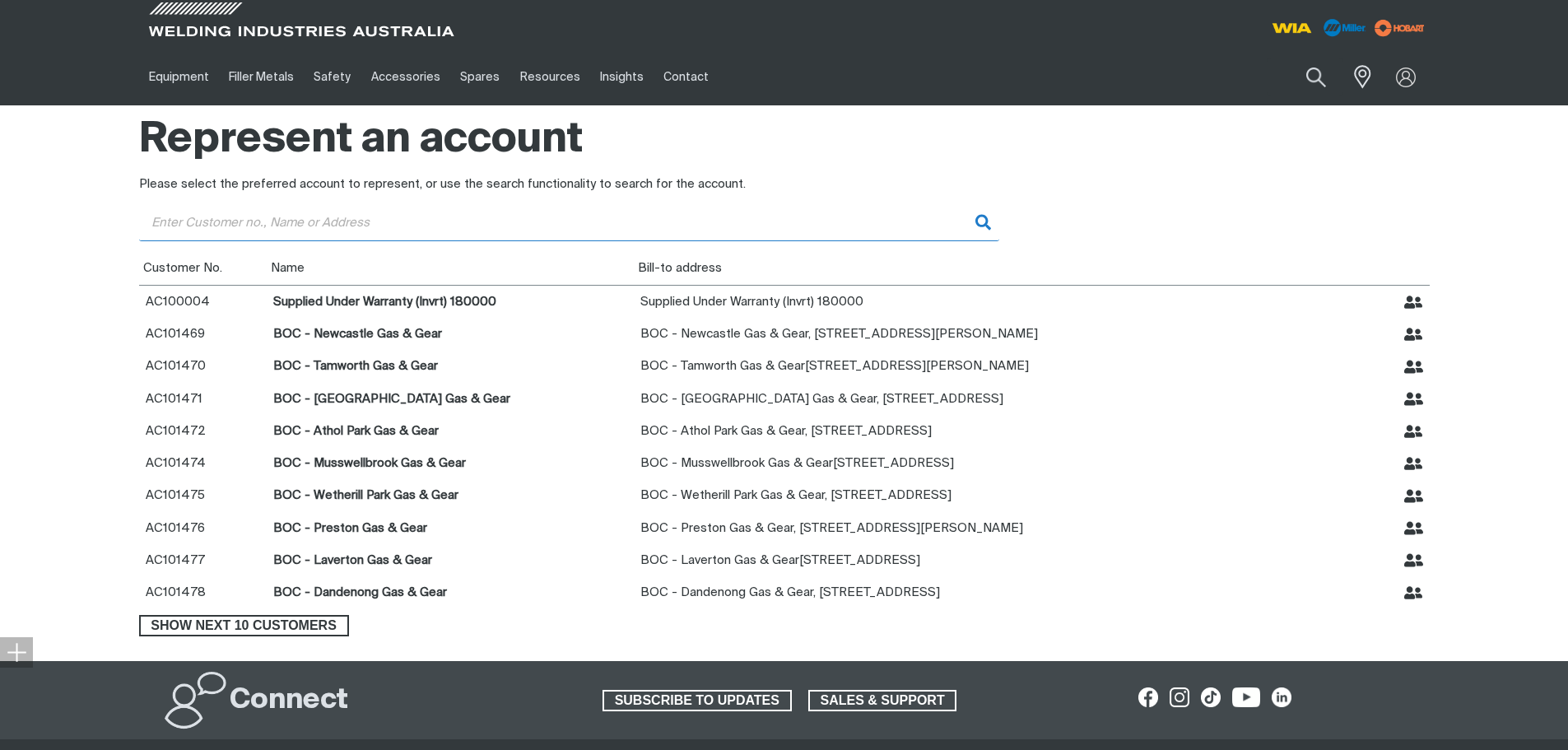
click at [470, 235] on input "Customer" at bounding box center [569, 222] width 860 height 37
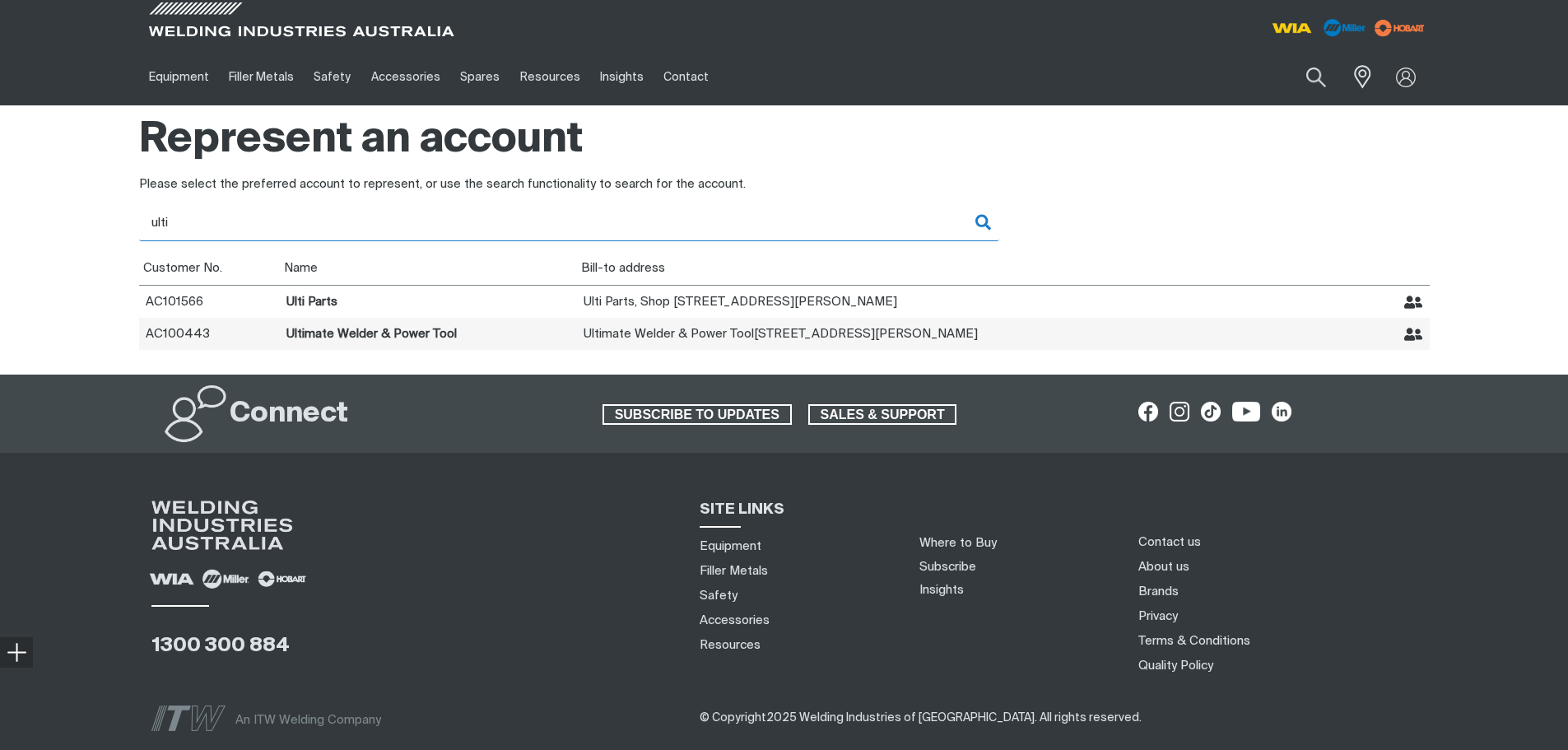
type input "ulti"
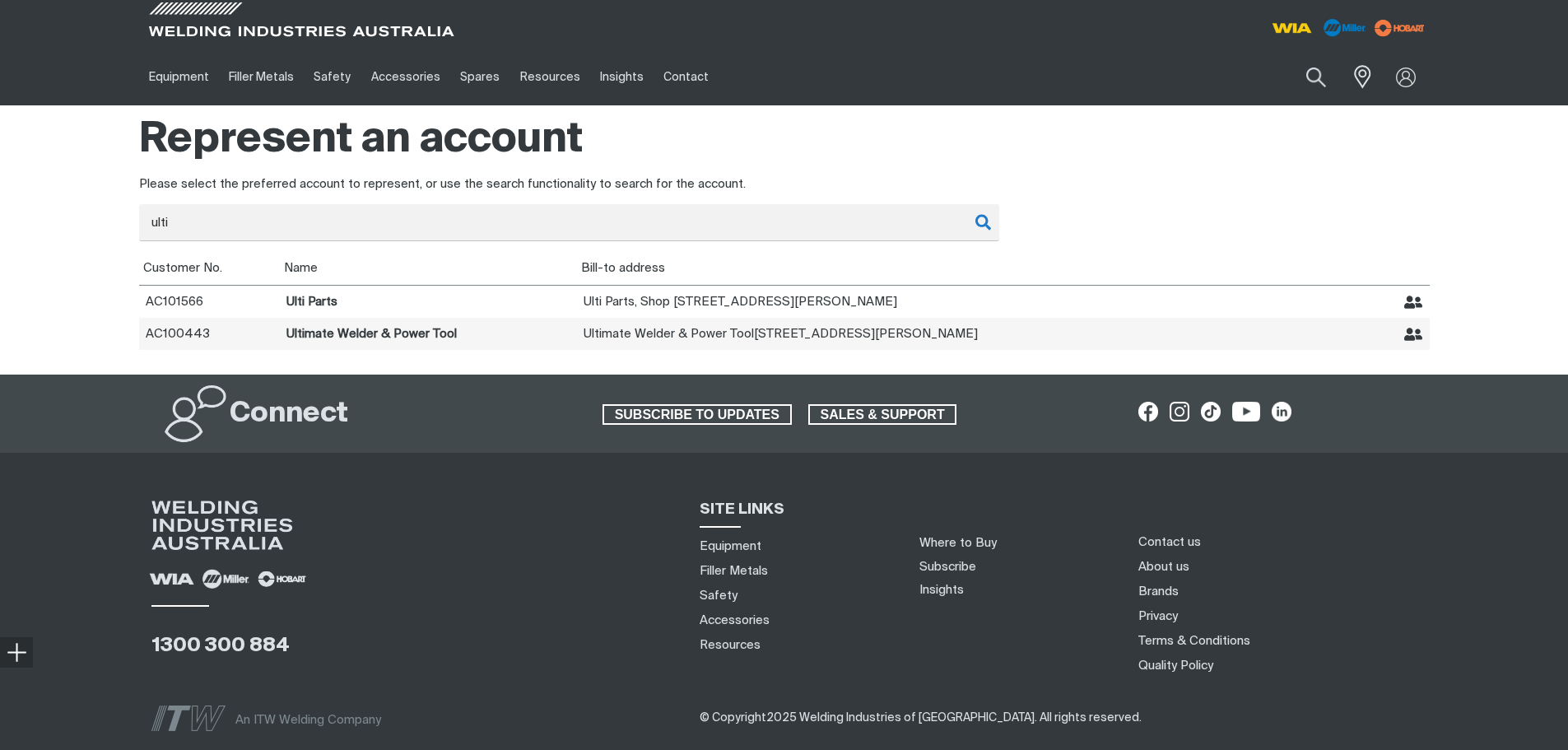
click at [432, 328] on td "Ultimate Welder & Power Tool" at bounding box center [428, 334] width 297 height 32
click at [1412, 330] on icon "Represent Ultimate Welder & Power Tool" at bounding box center [1413, 334] width 19 height 13
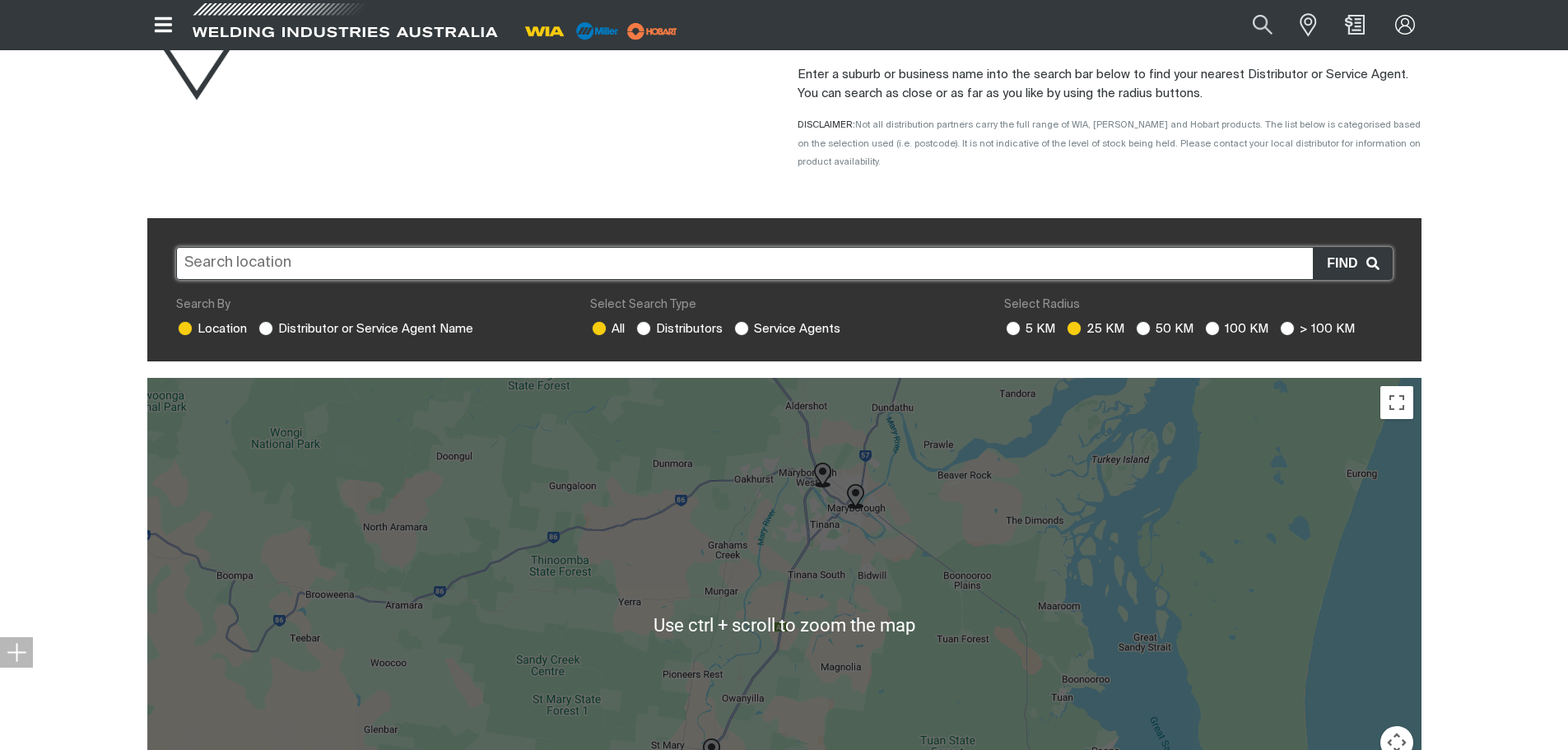
scroll to position [203, 0]
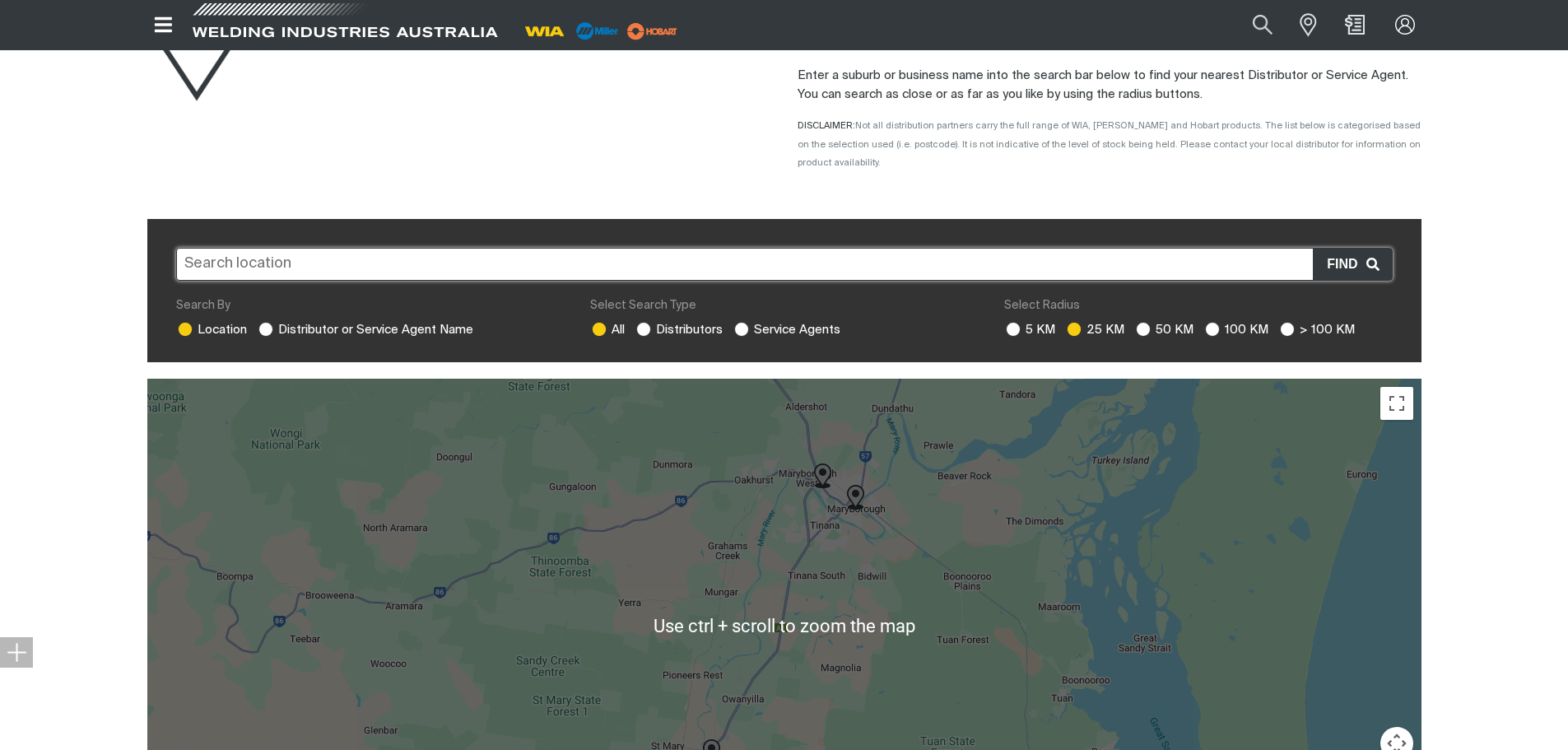
click at [297, 21] on span at bounding box center [344, 25] width 313 height 49
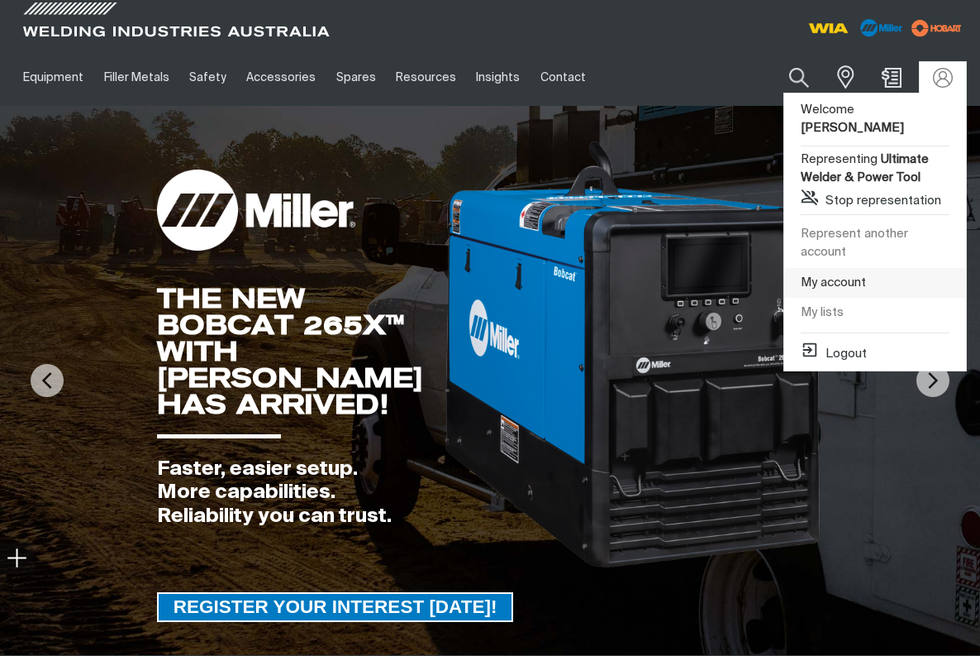
click at [842, 268] on link "My account" at bounding box center [876, 283] width 182 height 31
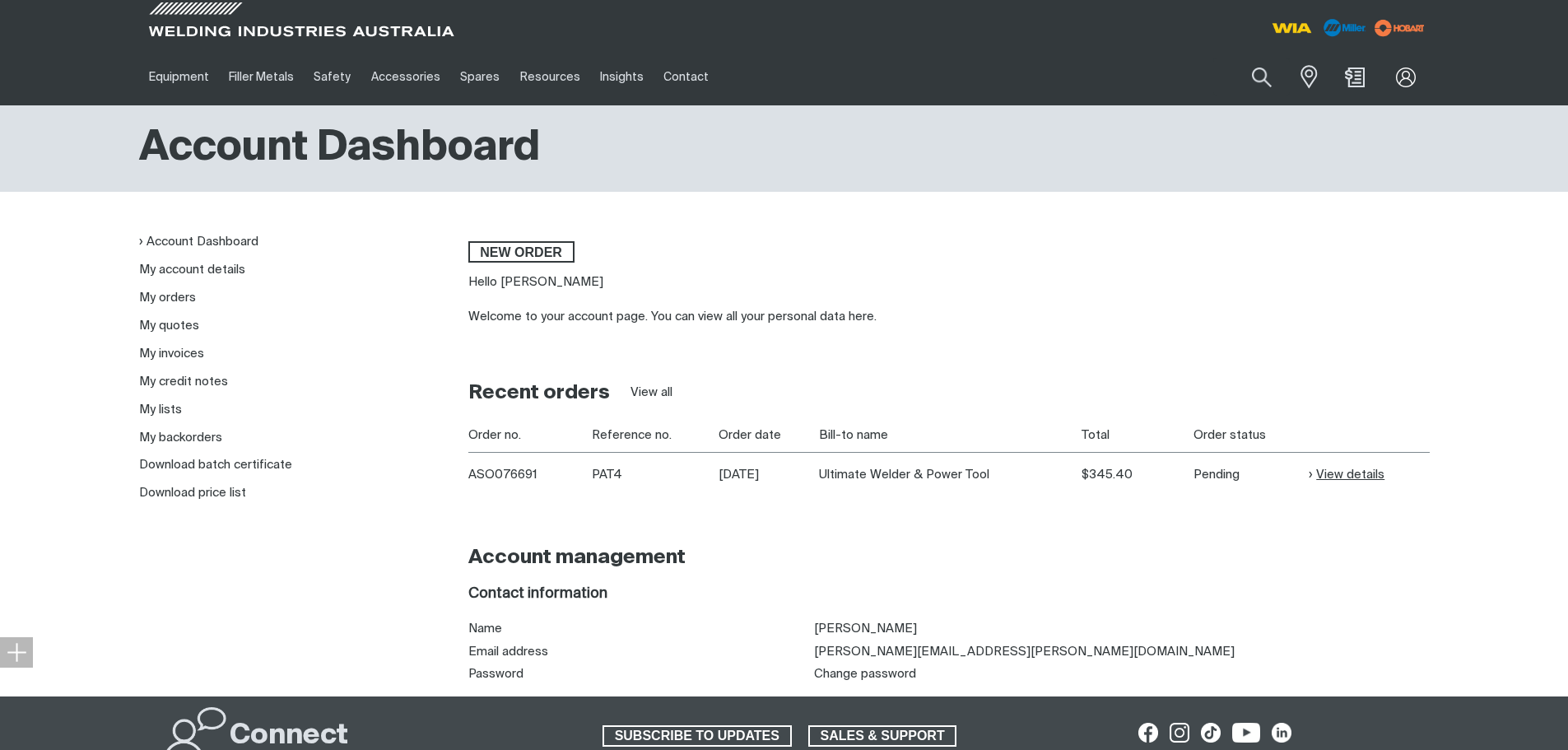
click at [1334, 473] on link "View details" at bounding box center [1346, 474] width 76 height 19
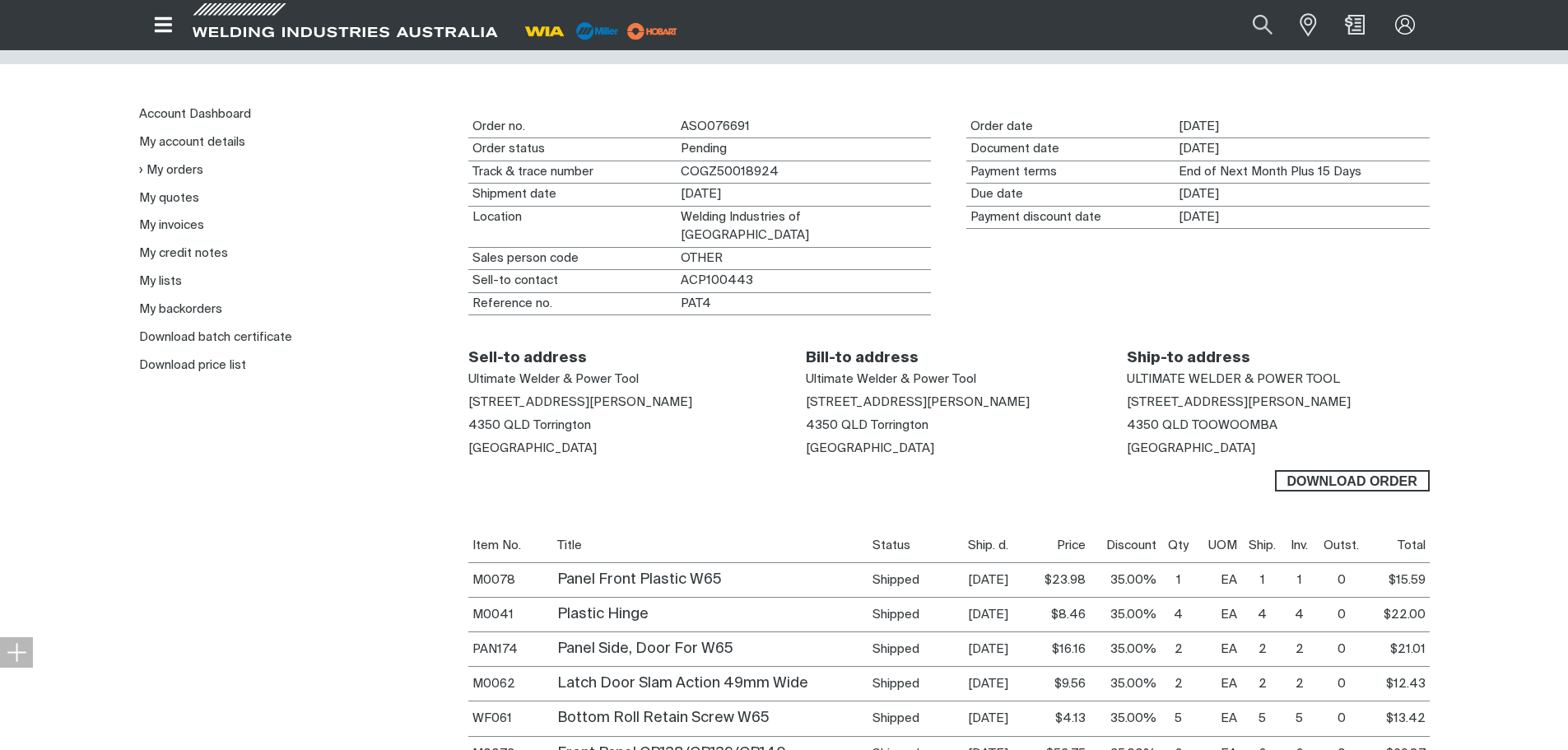
scroll to position [164, 0]
click at [175, 304] on link "My backorders" at bounding box center [180, 308] width 83 height 12
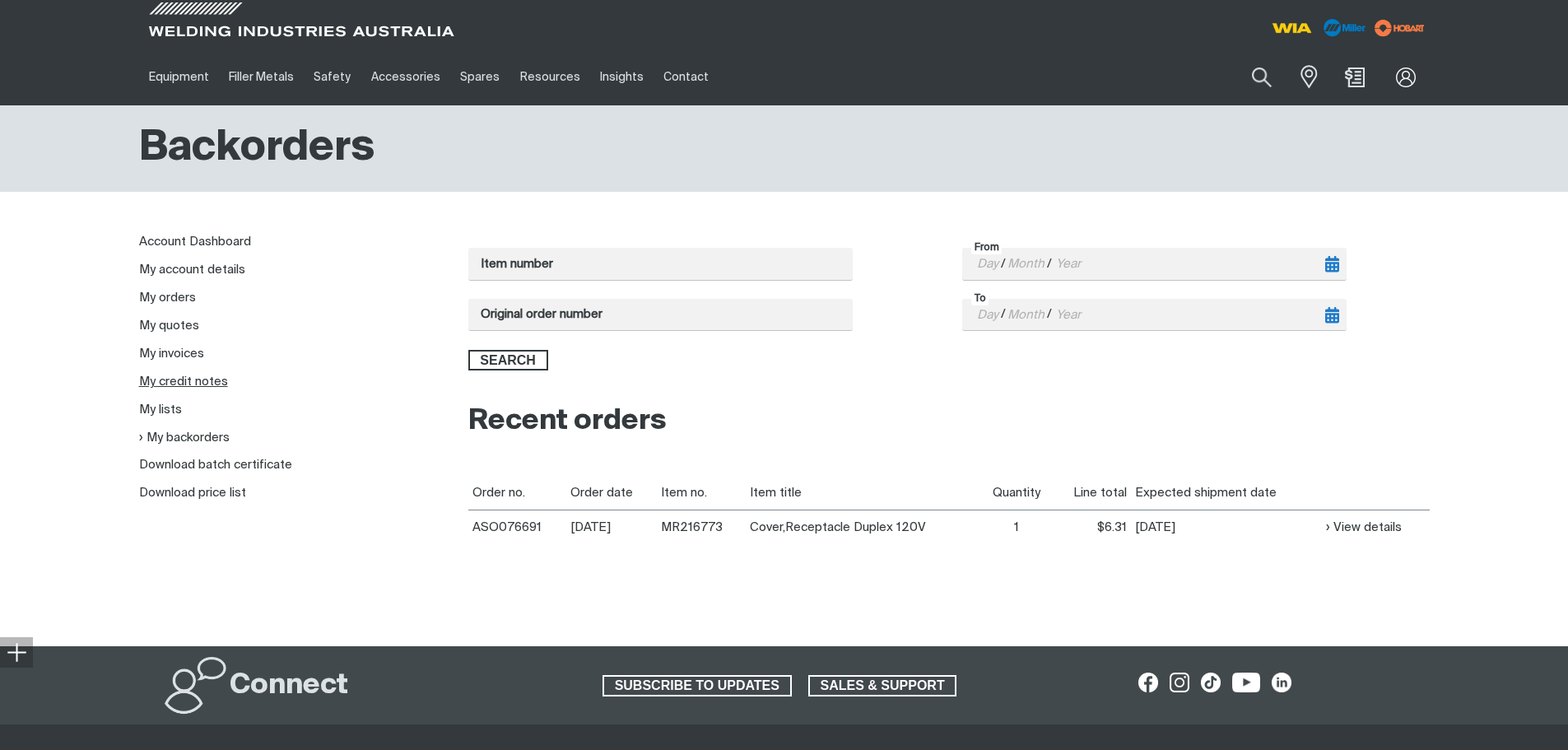
click at [170, 377] on link "My credit notes" at bounding box center [183, 381] width 89 height 12
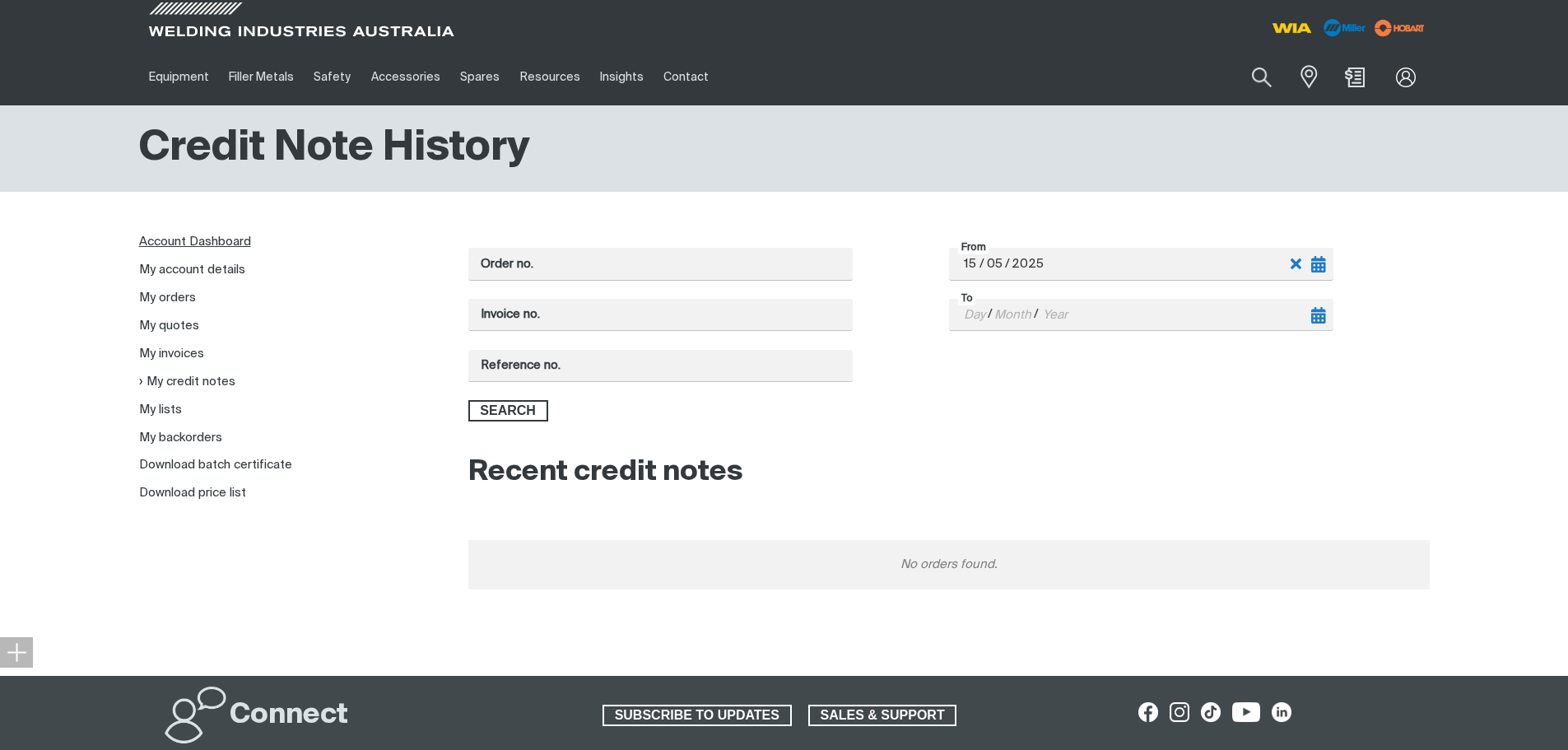
click at [187, 245] on link "Account Dashboard" at bounding box center [195, 241] width 112 height 12
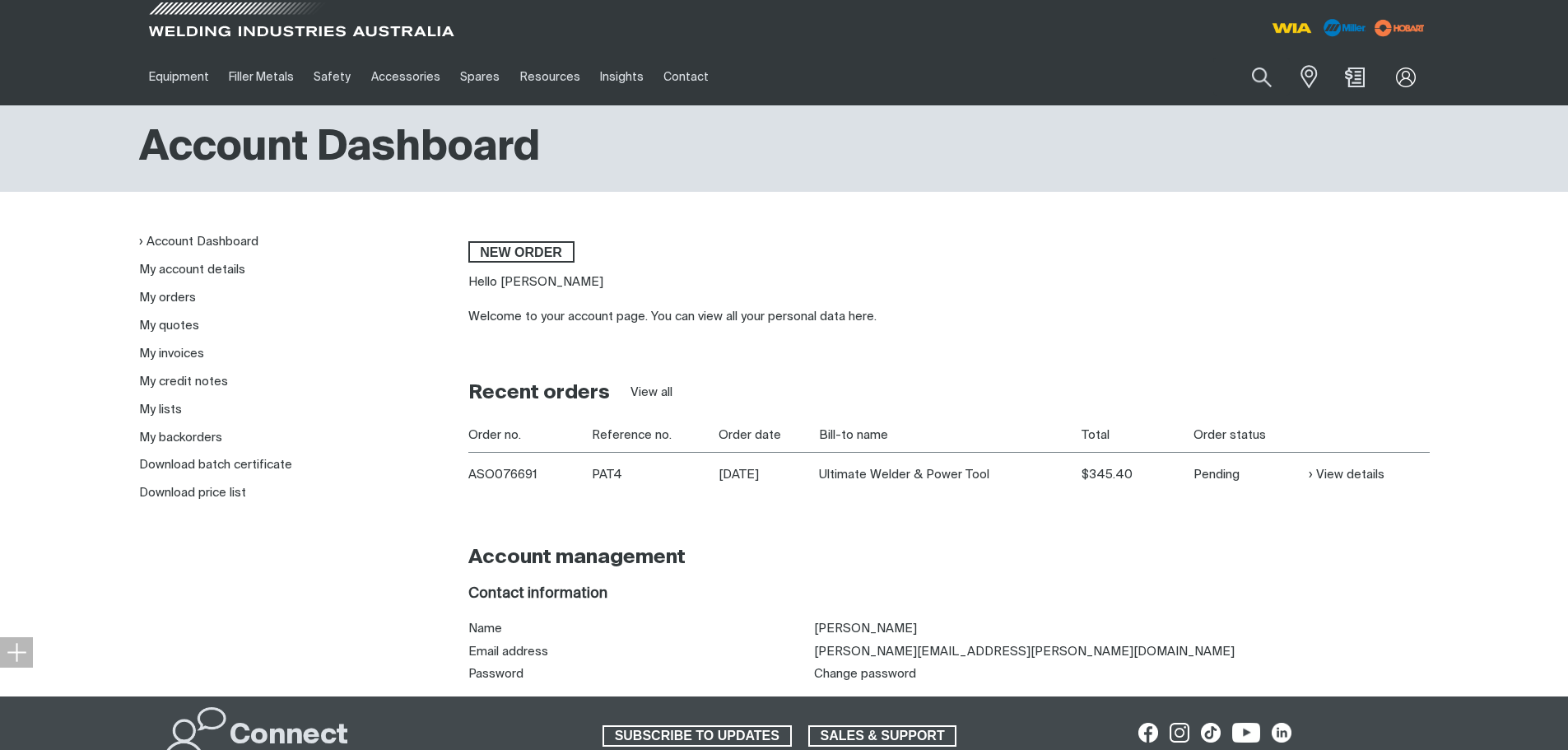
click at [237, 27] on span at bounding box center [301, 24] width 313 height 49
